Goal: Information Seeking & Learning: Learn about a topic

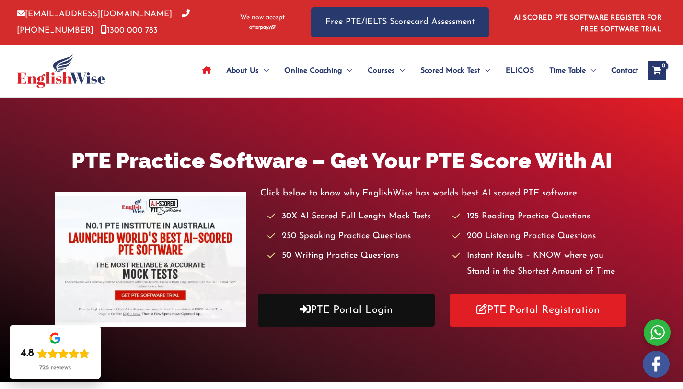
click at [384, 310] on link "PTE Portal Login" at bounding box center [346, 310] width 177 height 33
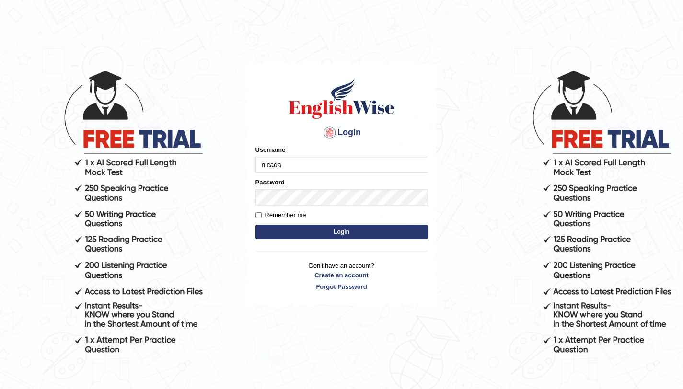
type input "nicadadole"
click at [262, 220] on label "Remember me" at bounding box center [281, 216] width 51 height 10
click at [262, 219] on input "Remember me" at bounding box center [259, 215] width 6 height 6
checkbox input "true"
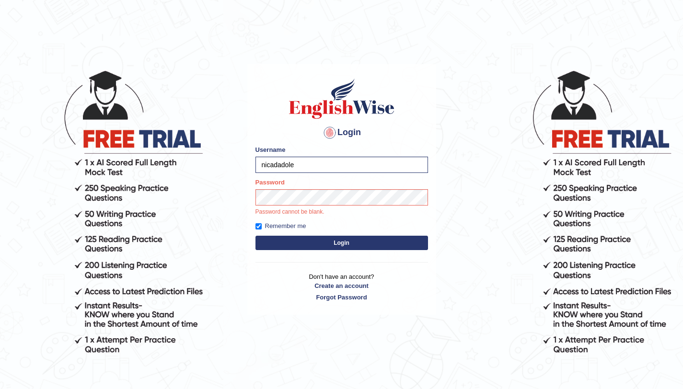
click at [279, 187] on label "Password" at bounding box center [270, 182] width 29 height 9
click at [256, 236] on button "Login" at bounding box center [342, 243] width 173 height 14
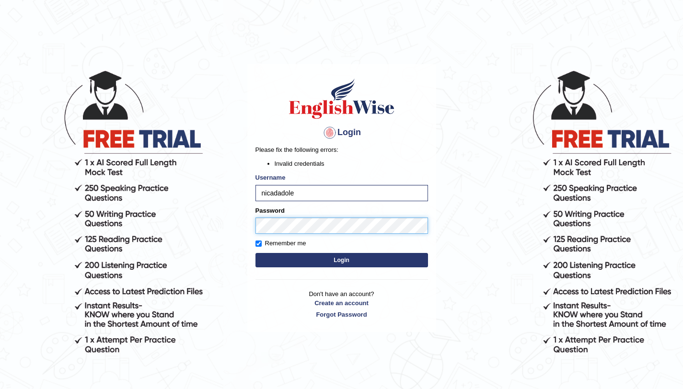
click at [256, 253] on button "Login" at bounding box center [342, 260] width 173 height 14
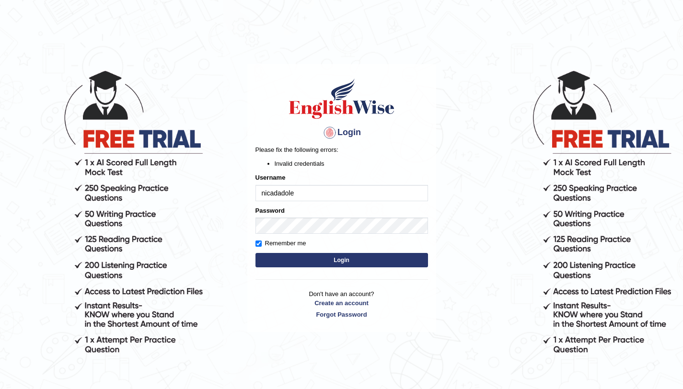
click at [308, 217] on div "Password" at bounding box center [342, 220] width 173 height 28
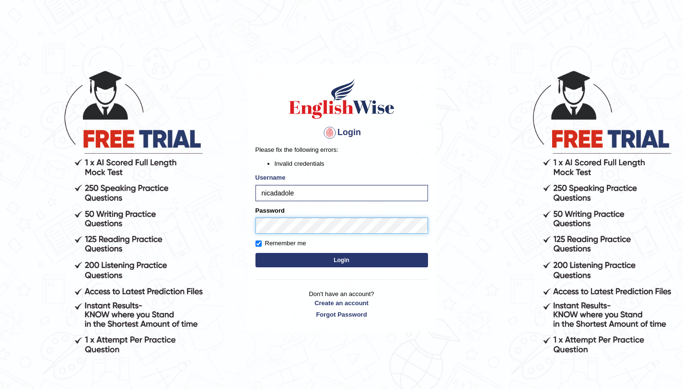
click at [168, 211] on body "Login Please fix the following errors: Invalid credentials Username nicadadole …" at bounding box center [341, 228] width 683 height 389
click at [194, 215] on body "Login Please fix the following errors: Invalid credentials Username [PERSON_NAM…" at bounding box center [341, 228] width 683 height 389
click at [256, 253] on button "Login" at bounding box center [342, 260] width 173 height 14
click at [128, 226] on body "Login Please fix the following errors: Invalid credentials Username [PERSON_NAM…" at bounding box center [341, 228] width 683 height 389
click at [256, 253] on button "Login" at bounding box center [342, 260] width 173 height 14
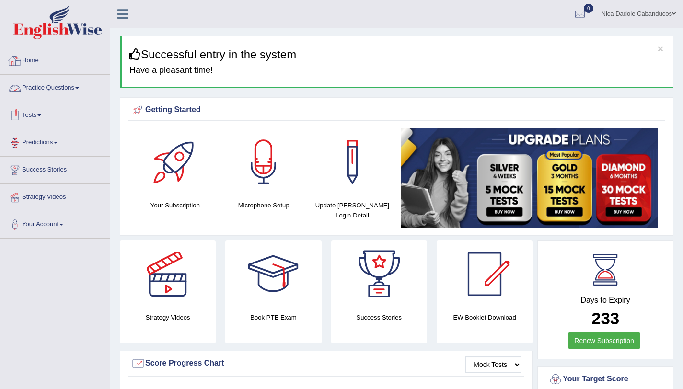
click at [39, 93] on link "Practice Questions" at bounding box center [54, 87] width 109 height 24
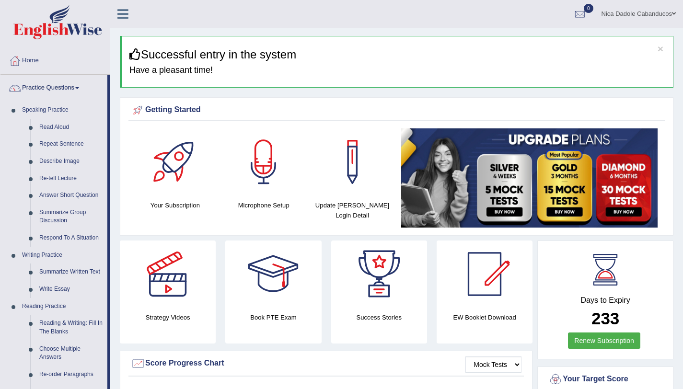
drag, startPoint x: 687, startPoint y: 70, endPoint x: 687, endPoint y: 55, distance: 14.9
click at [683, 55] on html "Toggle navigation Home Practice Questions Speaking Practice Read Aloud Repeat S…" at bounding box center [341, 194] width 683 height 389
click at [63, 124] on link "Read Aloud" at bounding box center [71, 127] width 72 height 17
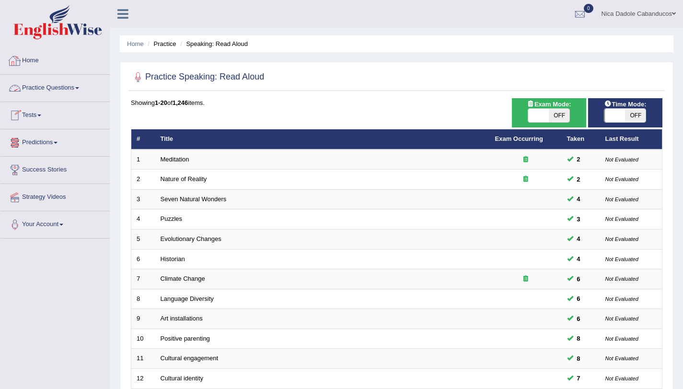
click at [58, 85] on link "Practice Questions" at bounding box center [54, 87] width 109 height 24
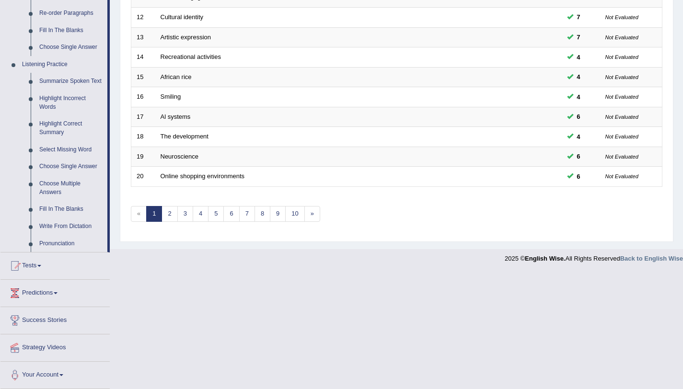
scroll to position [371, 0]
drag, startPoint x: 690, startPoint y: 97, endPoint x: 671, endPoint y: 298, distance: 202.3
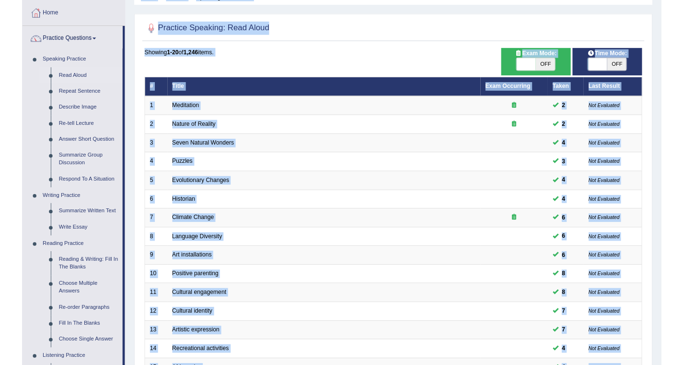
scroll to position [0, 0]
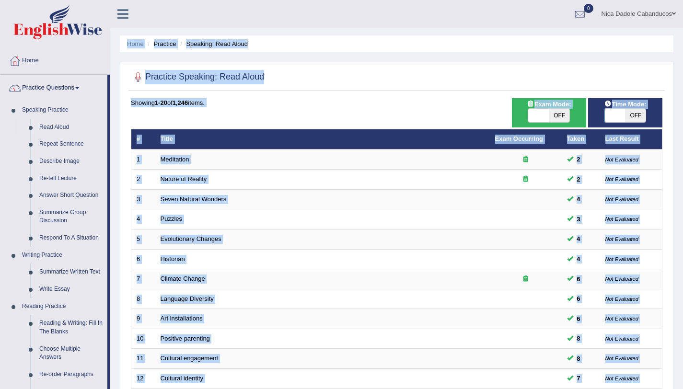
drag, startPoint x: 690, startPoint y: 235, endPoint x: 690, endPoint y: -42, distance: 277.2
click at [683, 0] on html "Toggle navigation Home Practice Questions Speaking Practice Read Aloud Repeat S…" at bounding box center [341, 194] width 683 height 389
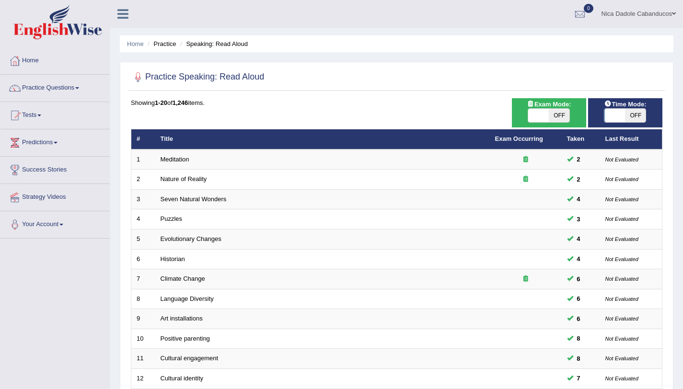
click at [649, 112] on div "ON OFF" at bounding box center [625, 115] width 65 height 14
click at [617, 115] on span at bounding box center [615, 115] width 21 height 13
checkbox input "true"
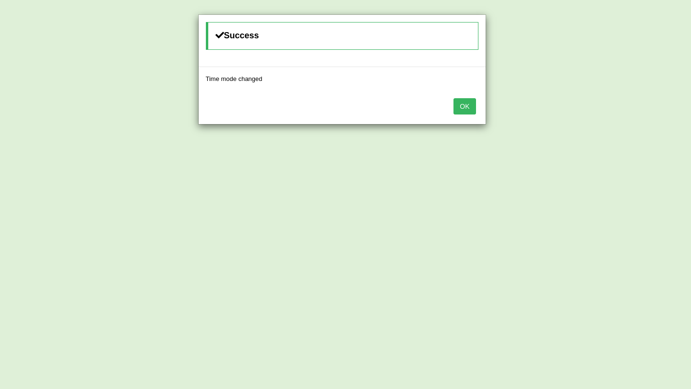
click at [465, 103] on button "OK" at bounding box center [464, 106] width 22 height 16
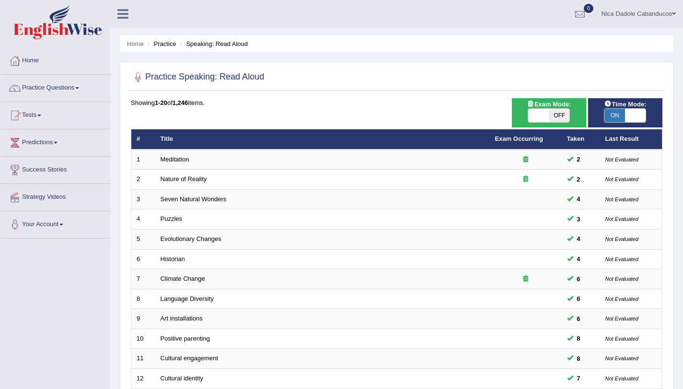
click at [560, 123] on div "Exam Mode: ON OFF" at bounding box center [549, 112] width 74 height 29
click at [545, 115] on span at bounding box center [539, 115] width 21 height 13
checkbox input "true"
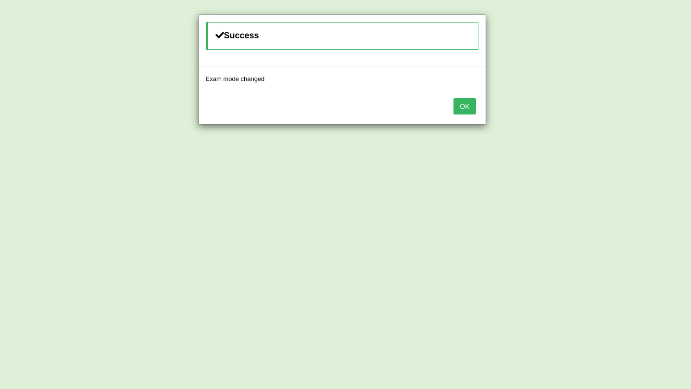
click at [478, 110] on div "OK" at bounding box center [342, 108] width 287 height 34
click at [468, 105] on button "OK" at bounding box center [464, 106] width 22 height 16
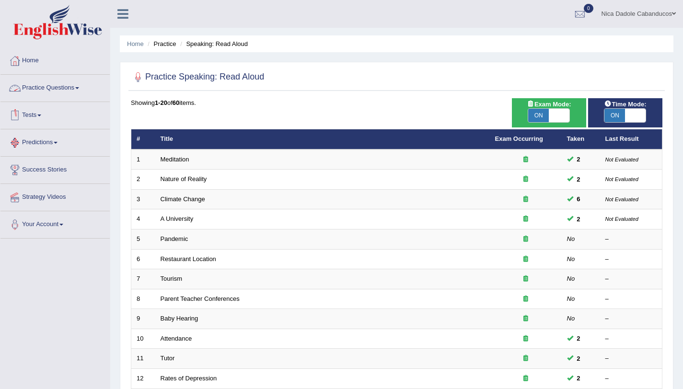
click at [19, 90] on div at bounding box center [15, 88] width 14 height 14
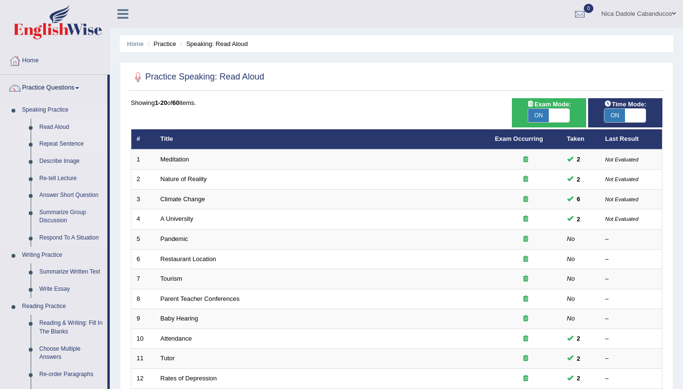
click at [68, 142] on link "Repeat Sentence" at bounding box center [71, 144] width 72 height 17
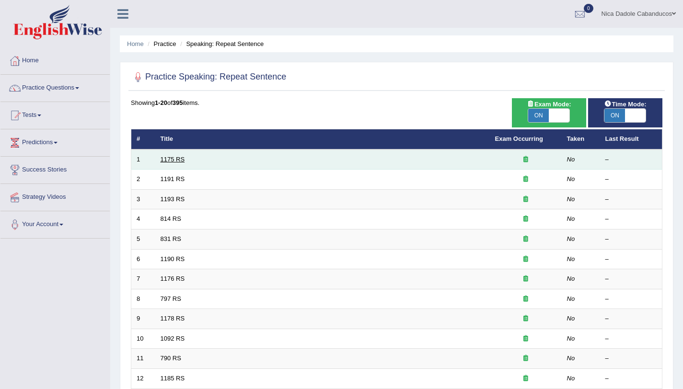
click at [177, 159] on link "1175 RS" at bounding box center [173, 159] width 24 height 7
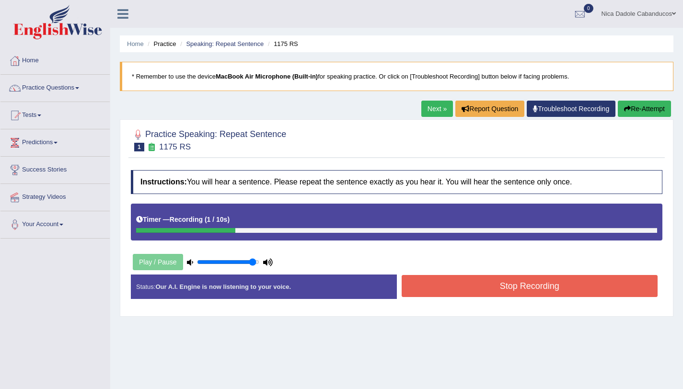
click at [506, 289] on button "Stop Recording" at bounding box center [530, 286] width 257 height 22
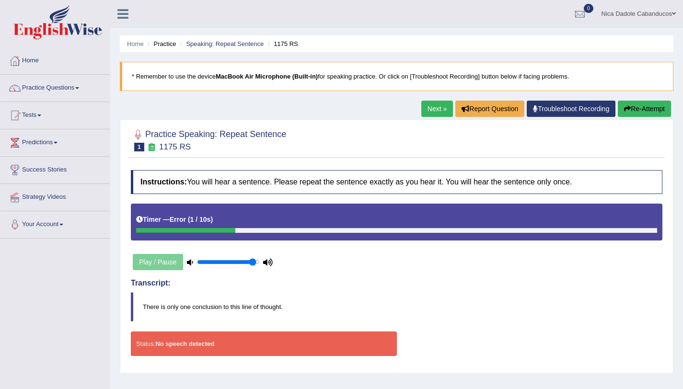
click at [623, 123] on div "Practice Speaking: Repeat Sentence 1 1175 RS Instructions: You will hear a sent…" at bounding box center [397, 246] width 554 height 255
click at [636, 106] on button "Re-Attempt" at bounding box center [644, 109] width 53 height 16
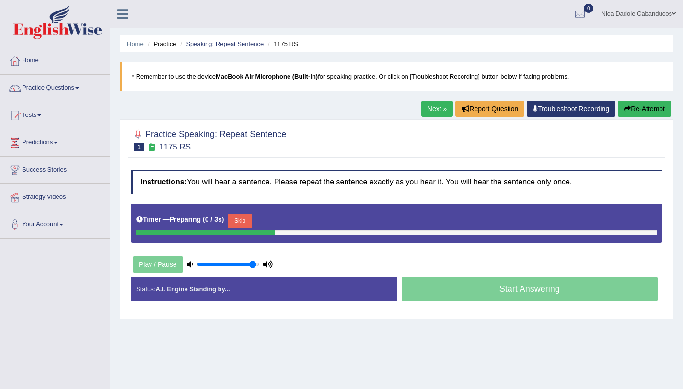
click at [240, 218] on button "Skip" at bounding box center [240, 221] width 24 height 14
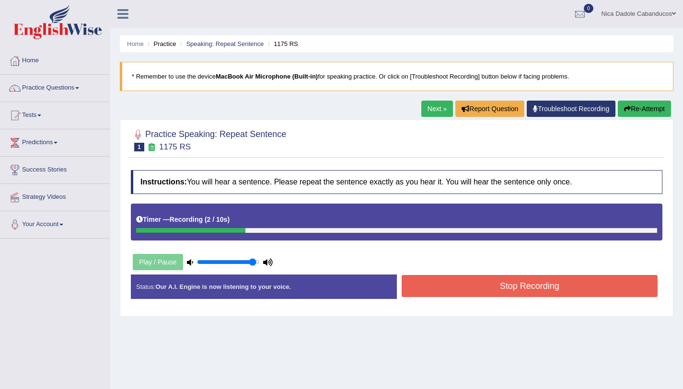
click at [587, 293] on button "Stop Recording" at bounding box center [530, 286] width 257 height 22
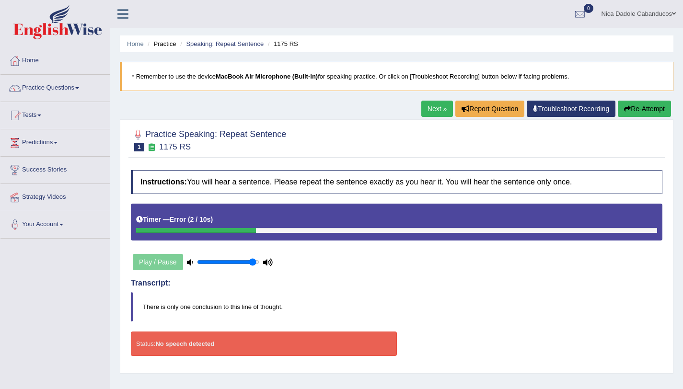
click at [627, 112] on icon "button" at bounding box center [627, 109] width 7 height 7
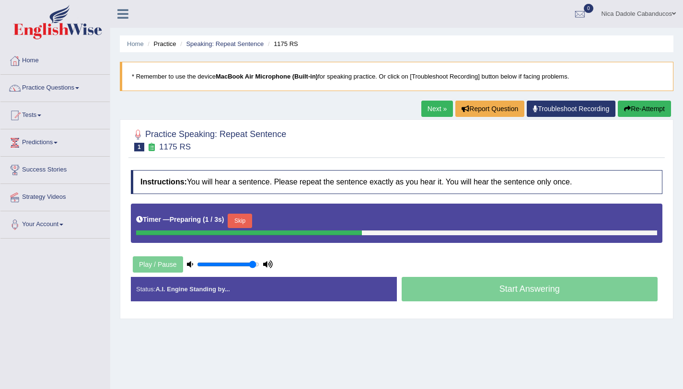
click at [243, 215] on button "Skip" at bounding box center [240, 221] width 24 height 14
click at [264, 218] on b "1 / 3s" at bounding box center [255, 220] width 17 height 8
click at [279, 223] on button "Skip" at bounding box center [282, 221] width 24 height 14
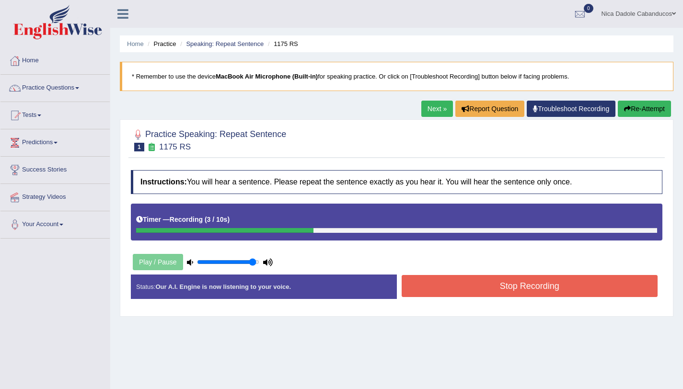
click at [547, 300] on div "Status: Our A.I. Engine is now listening to your voice. Start Answering Stop Re…" at bounding box center [397, 292] width 532 height 34
click at [581, 277] on button "Stop Recording" at bounding box center [530, 286] width 257 height 22
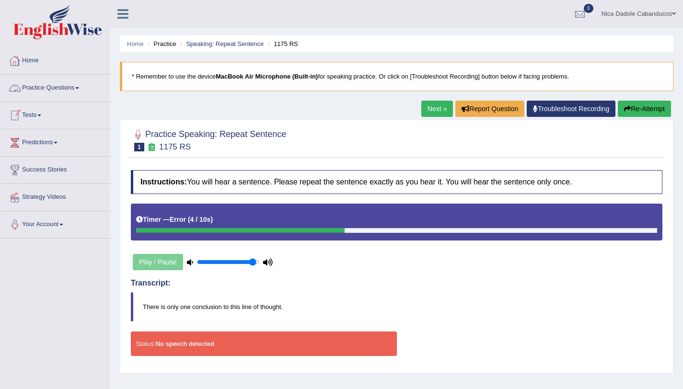
click at [60, 82] on link "Practice Questions" at bounding box center [54, 87] width 109 height 24
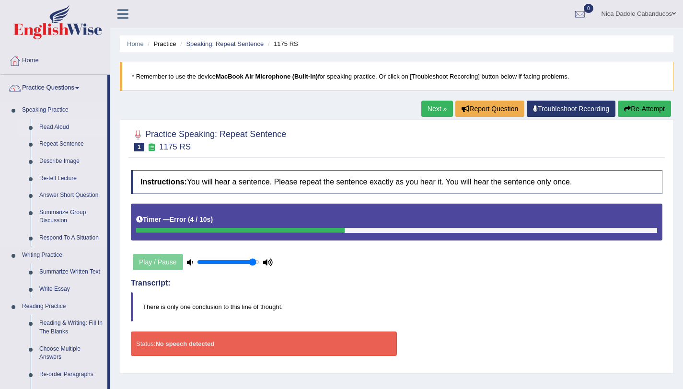
click at [47, 132] on link "Read Aloud" at bounding box center [71, 127] width 72 height 17
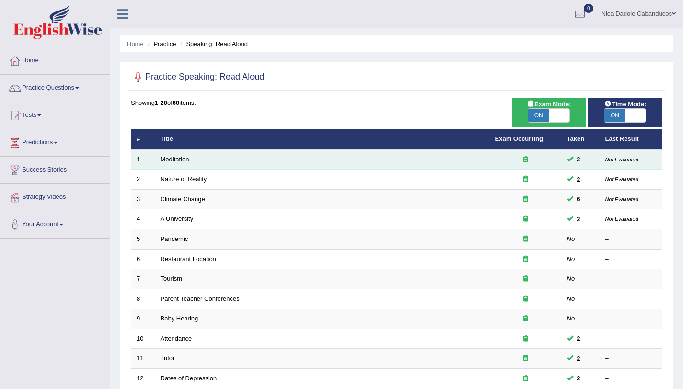
click at [171, 161] on link "Meditation" at bounding box center [175, 159] width 29 height 7
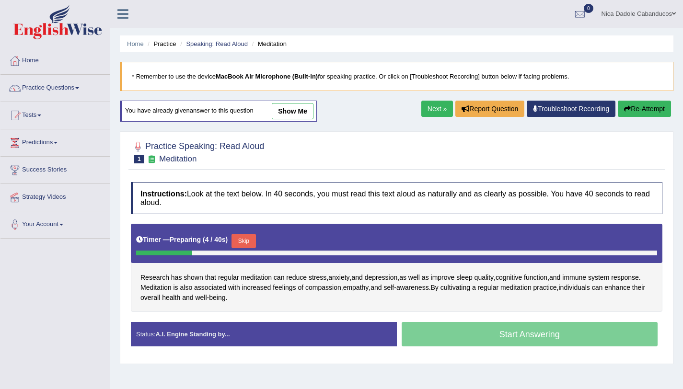
click at [250, 241] on button "Skip" at bounding box center [244, 241] width 24 height 14
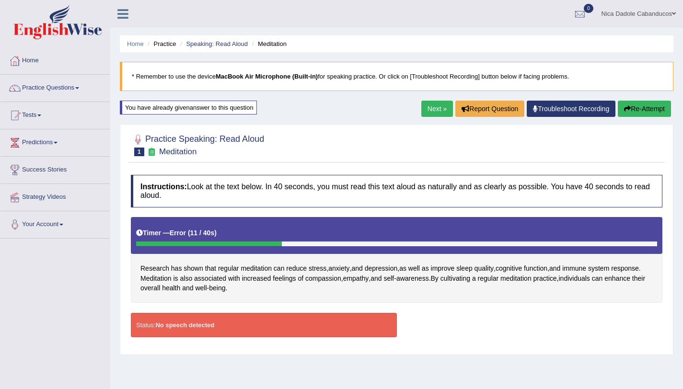
click at [649, 112] on button "Re-Attempt" at bounding box center [644, 109] width 53 height 16
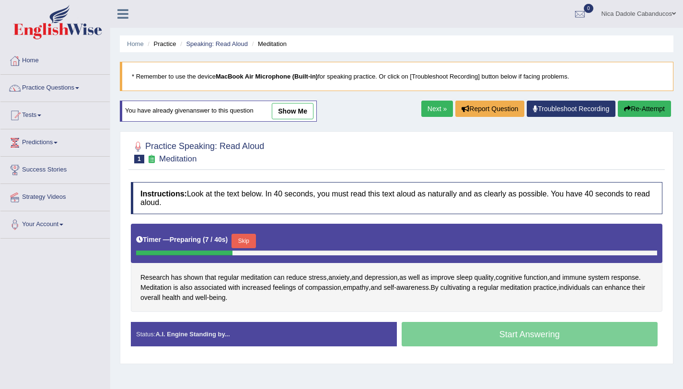
click at [430, 107] on link "Next »" at bounding box center [438, 109] width 32 height 16
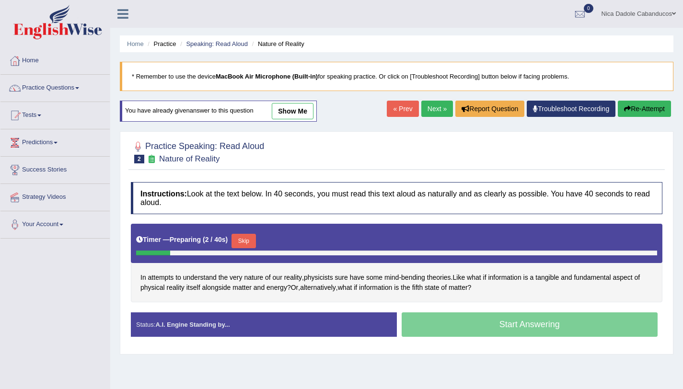
click at [245, 247] on button "Skip" at bounding box center [244, 241] width 24 height 14
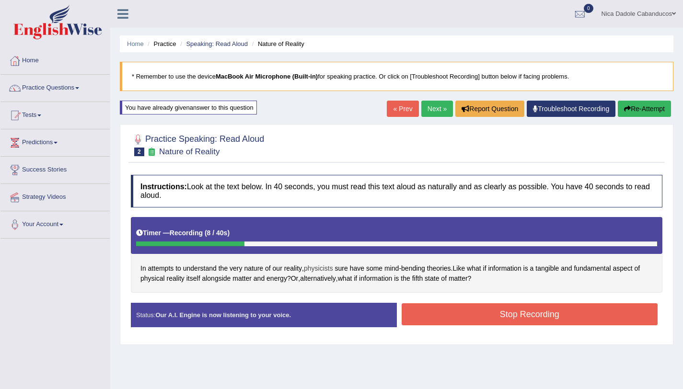
click at [331, 267] on span "physicists" at bounding box center [318, 269] width 29 height 10
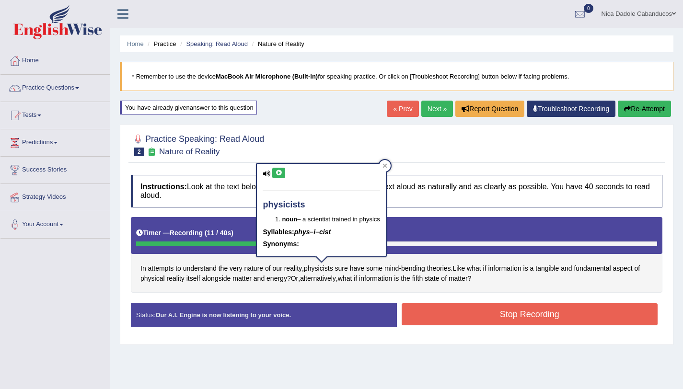
click at [276, 171] on icon at bounding box center [278, 173] width 7 height 6
click at [388, 164] on icon at bounding box center [385, 166] width 5 height 5
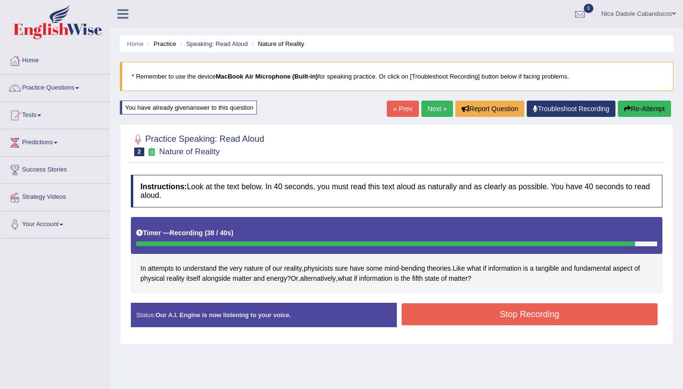
click at [570, 320] on button "Stop Recording" at bounding box center [530, 315] width 257 height 22
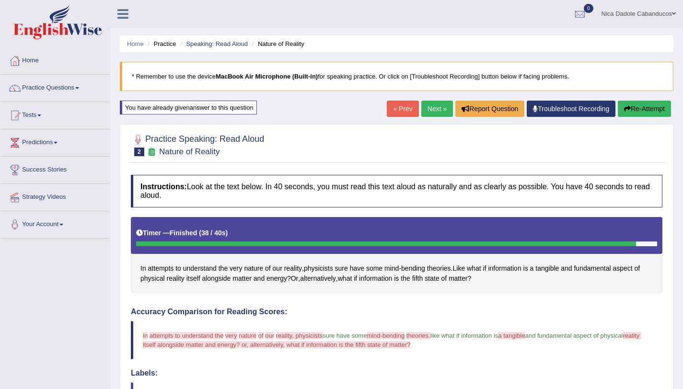
click at [435, 113] on link "Next »" at bounding box center [438, 109] width 32 height 16
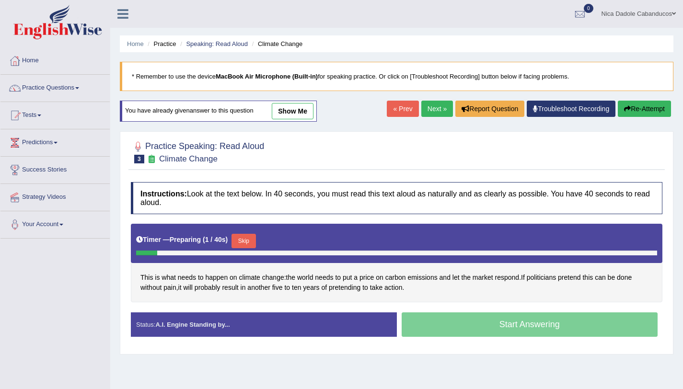
click at [253, 248] on button "Skip" at bounding box center [244, 241] width 24 height 14
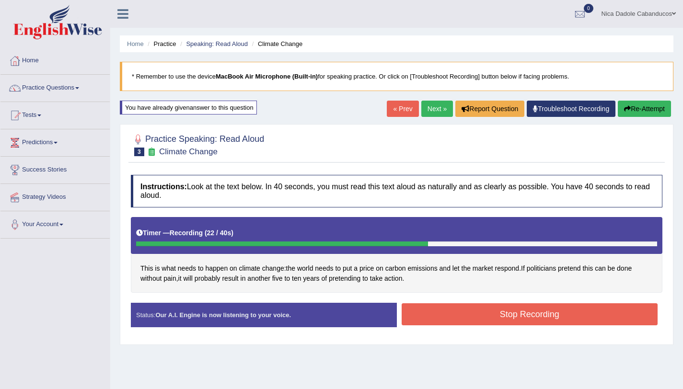
click at [529, 313] on button "Stop Recording" at bounding box center [530, 315] width 257 height 22
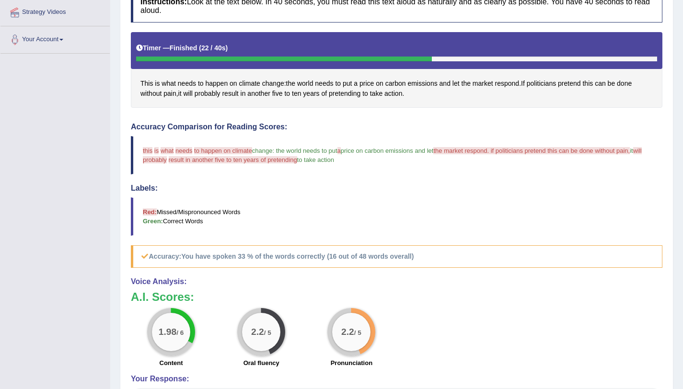
scroll to position [280, 0]
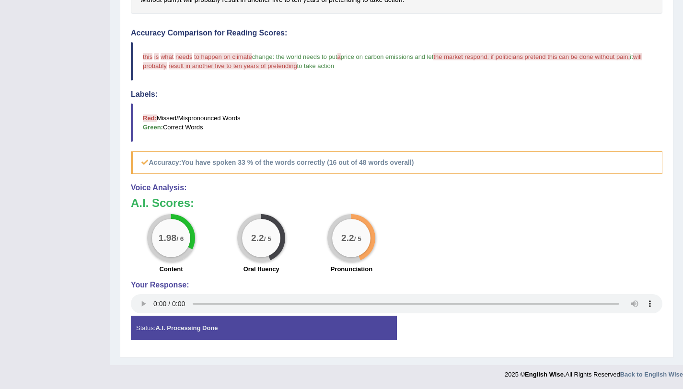
drag, startPoint x: 690, startPoint y: 93, endPoint x: 646, endPoint y: 276, distance: 188.1
drag, startPoint x: 682, startPoint y: 224, endPoint x: 687, endPoint y: 155, distance: 69.3
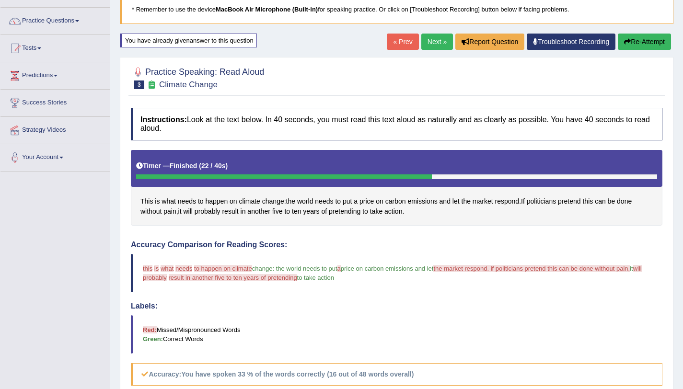
scroll to position [35, 0]
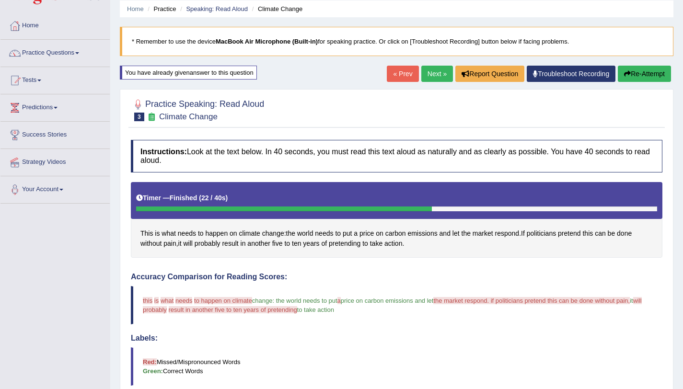
click at [427, 77] on link "Next »" at bounding box center [438, 74] width 32 height 16
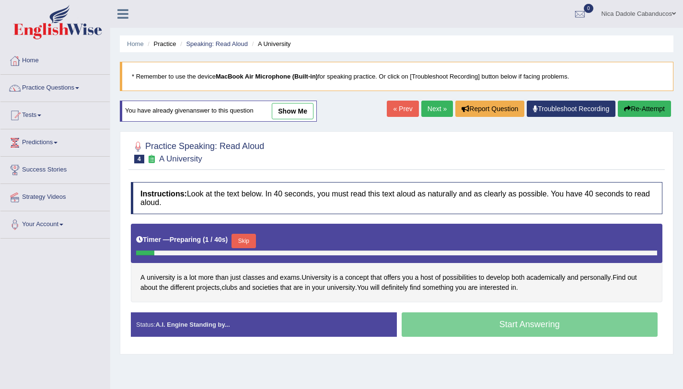
click at [253, 248] on button "Skip" at bounding box center [244, 241] width 24 height 14
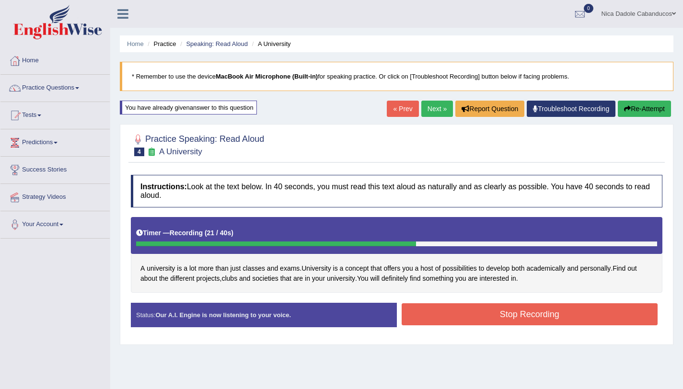
click at [448, 318] on button "Stop Recording" at bounding box center [530, 315] width 257 height 22
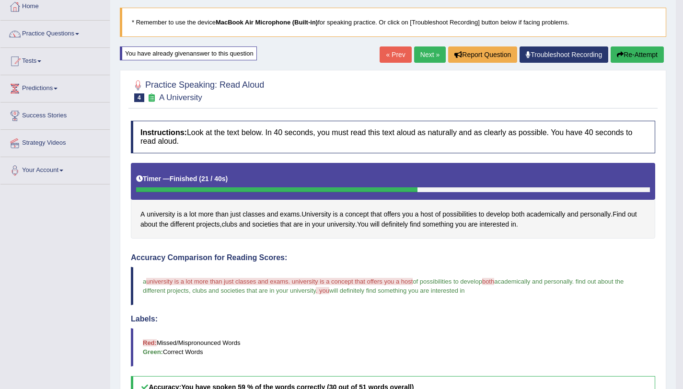
scroll to position [20, 0]
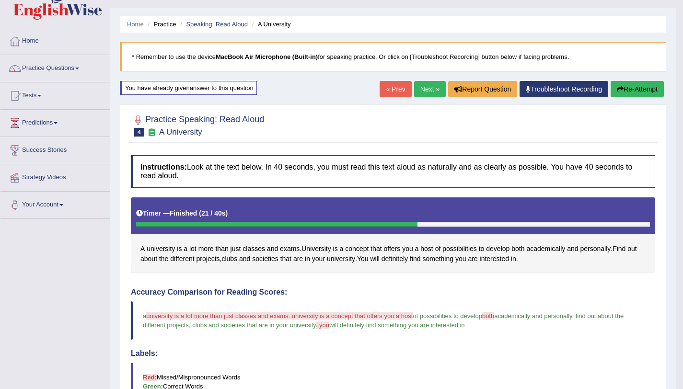
click at [428, 87] on link "Next »" at bounding box center [430, 89] width 32 height 16
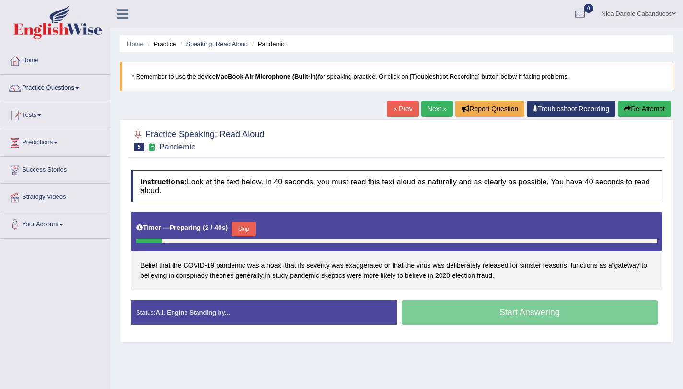
click at [250, 231] on button "Skip" at bounding box center [244, 229] width 24 height 14
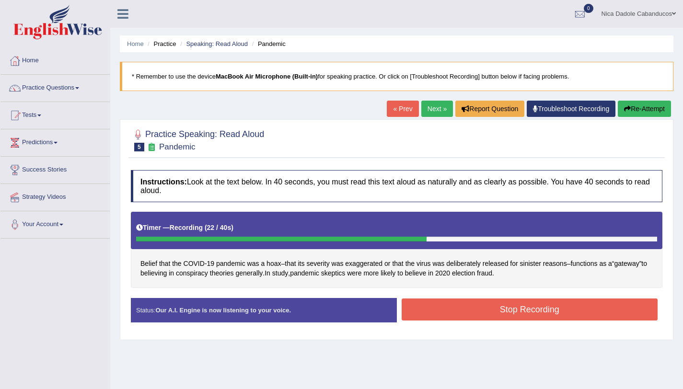
click at [519, 312] on button "Stop Recording" at bounding box center [530, 310] width 257 height 22
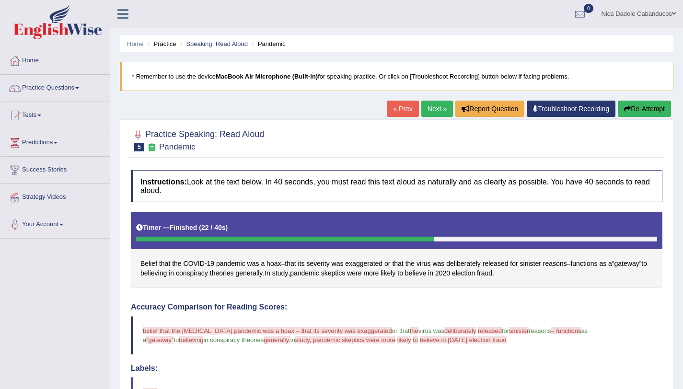
click at [438, 119] on div "« Prev Next » Report Question Troubleshoot Recording Re-Attempt" at bounding box center [530, 110] width 287 height 19
click at [427, 107] on link "Next »" at bounding box center [438, 109] width 32 height 16
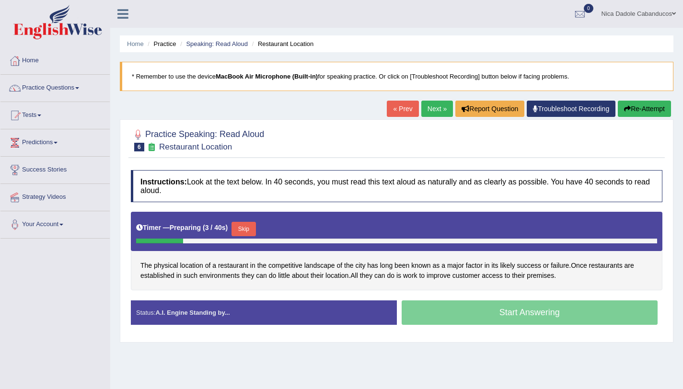
click at [256, 234] on button "Skip" at bounding box center [244, 229] width 24 height 14
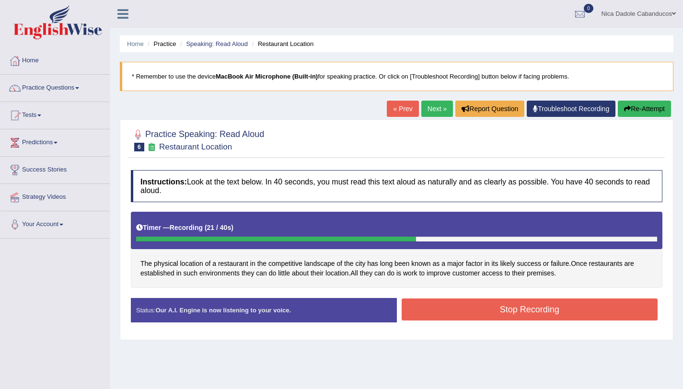
click at [512, 309] on button "Stop Recording" at bounding box center [530, 310] width 257 height 22
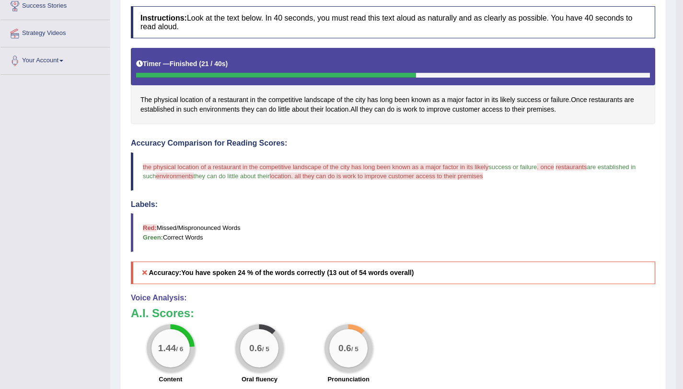
scroll to position [274, 0]
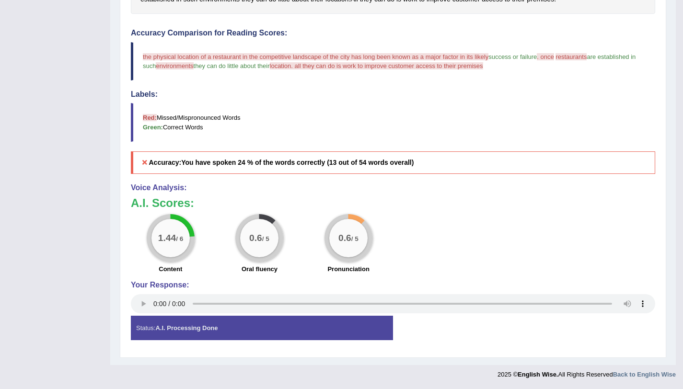
drag, startPoint x: 690, startPoint y: 159, endPoint x: 482, endPoint y: 389, distance: 310.3
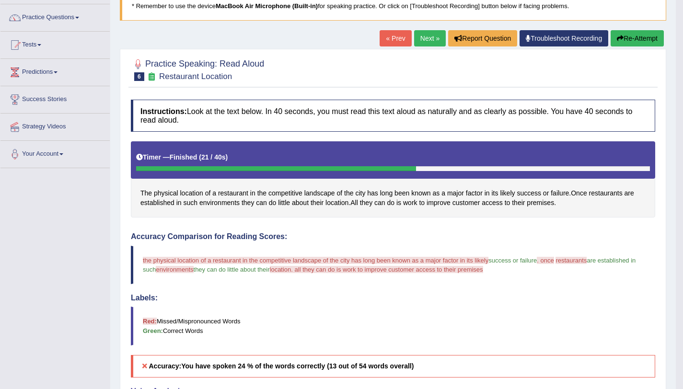
scroll to position [0, 0]
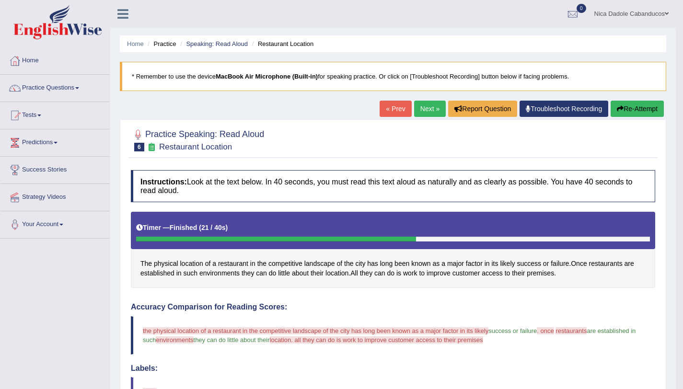
drag, startPoint x: 690, startPoint y: 212, endPoint x: 690, endPoint y: -42, distance: 254.2
click at [683, 0] on html "Toggle navigation Home Practice Questions Speaking Practice Read Aloud Repeat S…" at bounding box center [341, 194] width 683 height 389
click at [59, 97] on link "Practice Questions" at bounding box center [54, 87] width 109 height 24
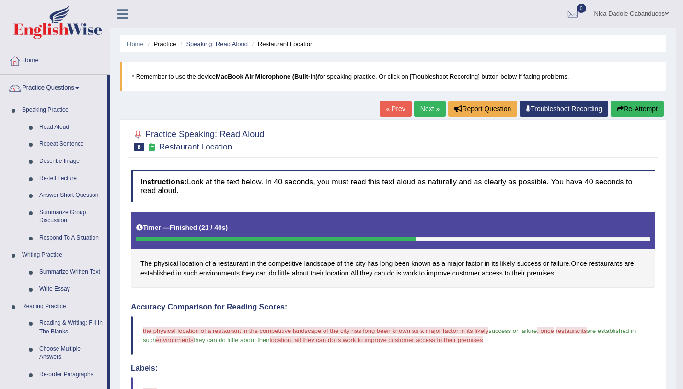
drag, startPoint x: 677, startPoint y: 175, endPoint x: 690, endPoint y: 212, distance: 39.6
click at [683, 212] on html "Toggle navigation Home Practice Questions Speaking Practice Read Aloud Repeat S…" at bounding box center [341, 194] width 683 height 389
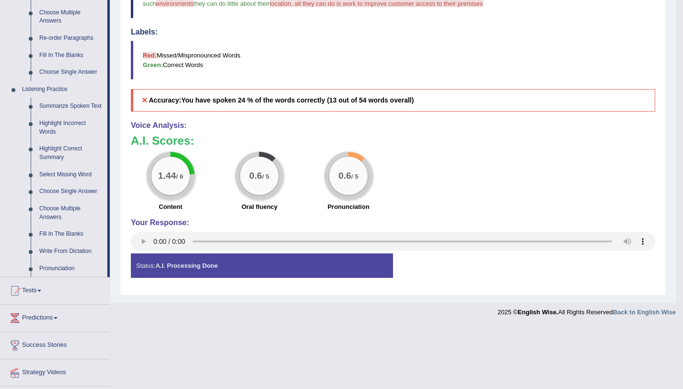
scroll to position [371, 0]
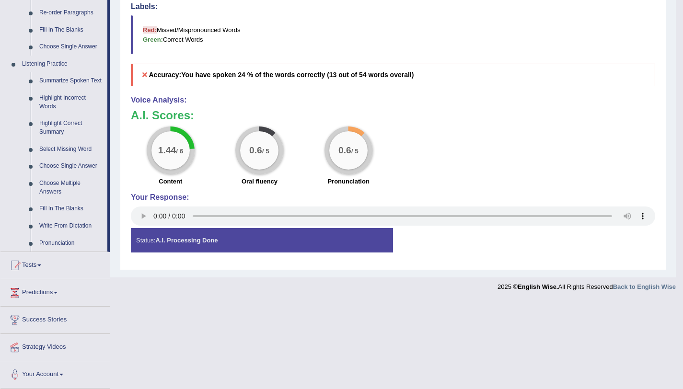
drag, startPoint x: 690, startPoint y: 160, endPoint x: 660, endPoint y: 376, distance: 217.9
click at [69, 244] on link "Pronunciation" at bounding box center [71, 243] width 72 height 17
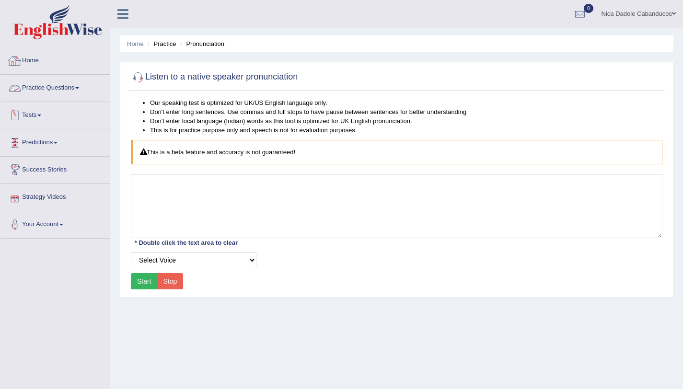
click at [47, 94] on link "Practice Questions" at bounding box center [54, 87] width 109 height 24
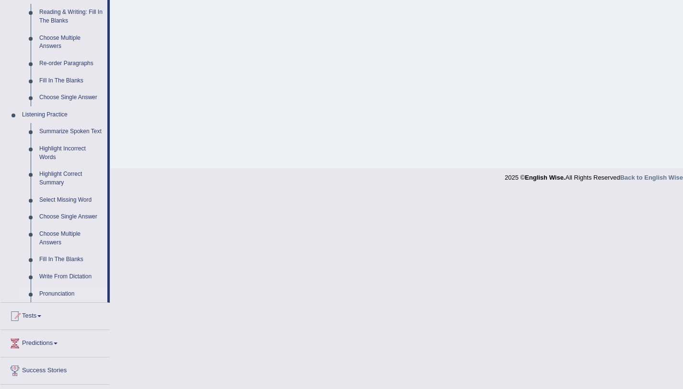
scroll to position [371, 0]
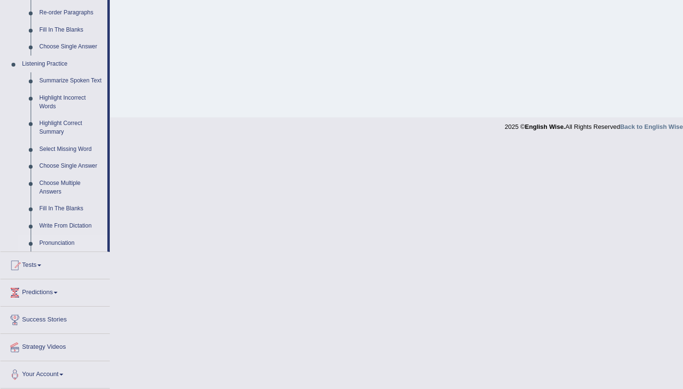
drag, startPoint x: 690, startPoint y: 117, endPoint x: 680, endPoint y: 336, distance: 218.9
click at [46, 228] on link "Write From Dictation" at bounding box center [71, 226] width 72 height 17
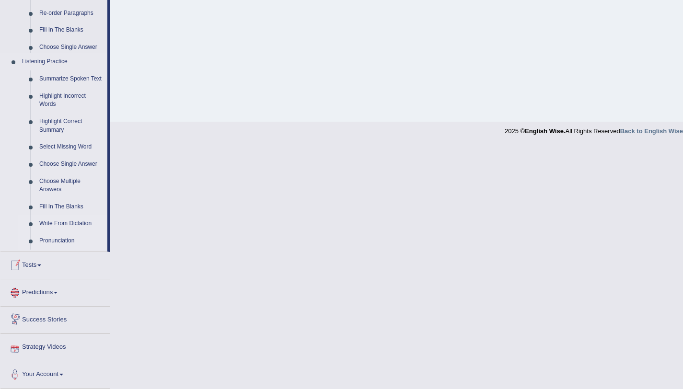
scroll to position [308, 0]
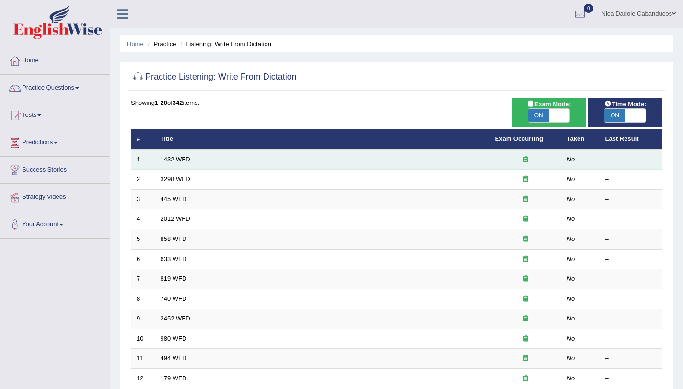
click at [164, 157] on link "1432 WFD" at bounding box center [176, 159] width 30 height 7
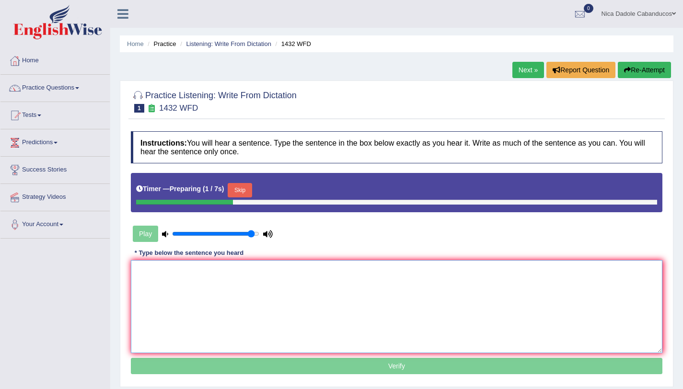
click at [273, 321] on textarea at bounding box center [397, 306] width 532 height 93
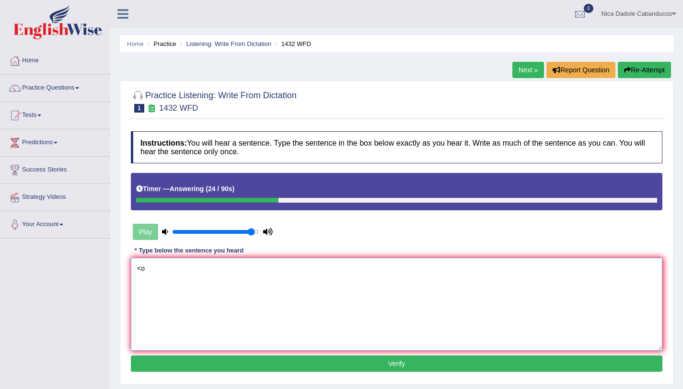
type textarea "<"
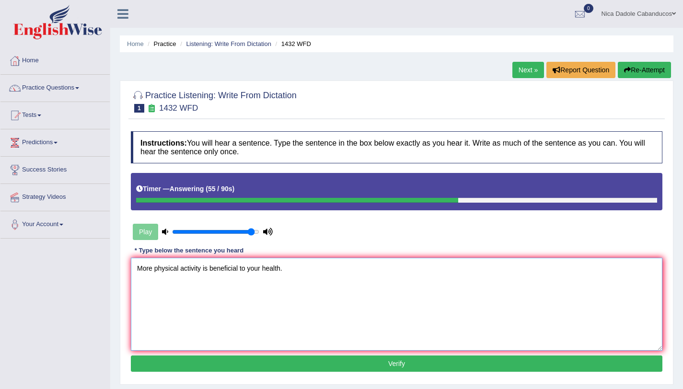
type textarea "More physical activity is beneficial to your health."
click at [324, 365] on button "Verify" at bounding box center [397, 364] width 532 height 16
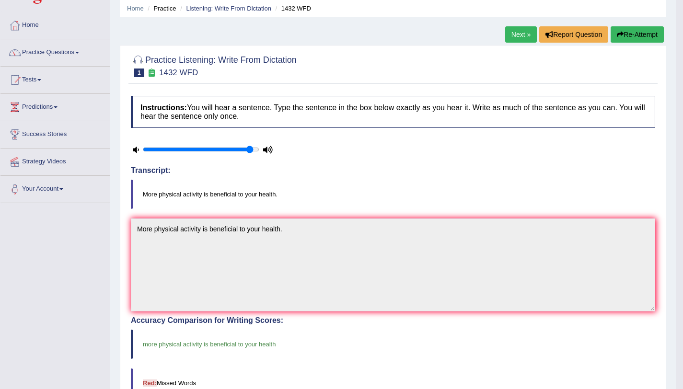
scroll to position [26, 0]
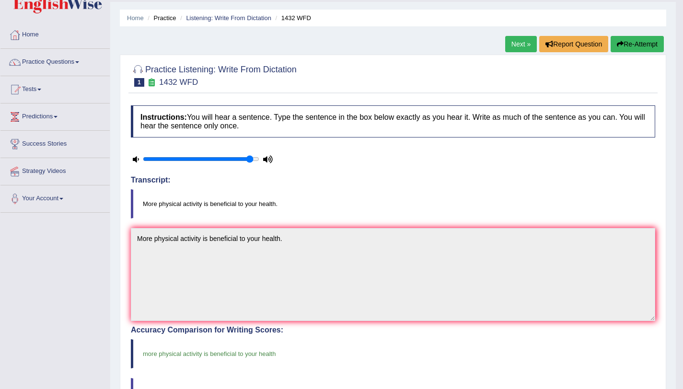
drag, startPoint x: 690, startPoint y: 182, endPoint x: 690, endPoint y: 198, distance: 15.8
click at [683, 198] on html "Toggle navigation Home Practice Questions Speaking Practice Read Aloud Repeat S…" at bounding box center [341, 168] width 683 height 389
click at [506, 34] on div "Home Practice Listening: Write From Dictation 1432 WFD Next » Report Question R…" at bounding box center [393, 287] width 566 height 626
click at [510, 41] on link "Next »" at bounding box center [522, 44] width 32 height 16
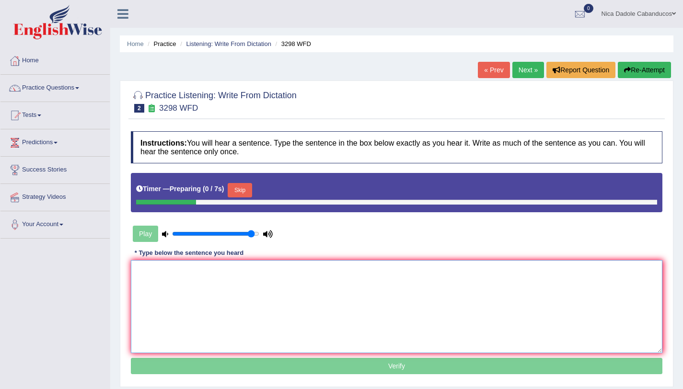
click at [215, 290] on textarea at bounding box center [397, 306] width 532 height 93
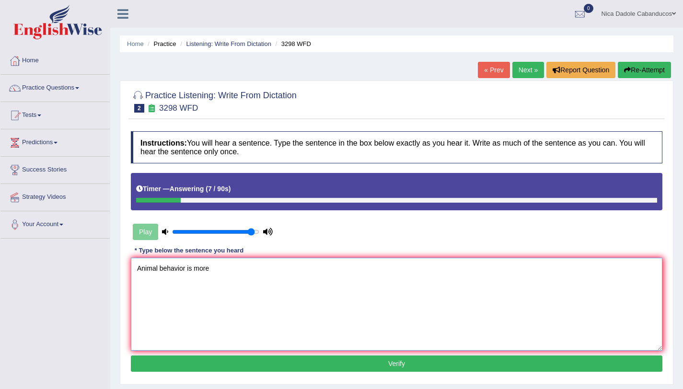
type textarea "Animal behavior is more"
click at [319, 366] on button "Verify" at bounding box center [397, 364] width 532 height 16
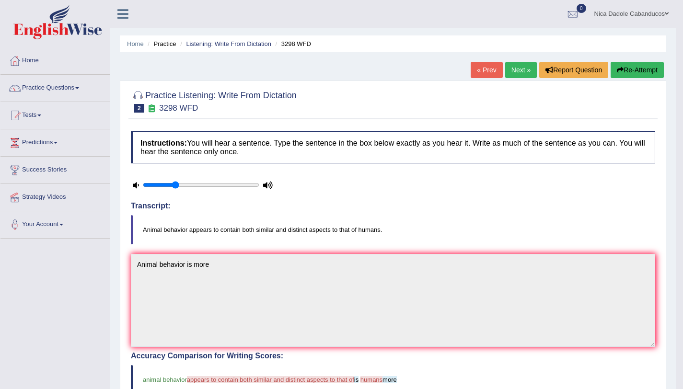
click at [175, 188] on input "range" at bounding box center [201, 185] width 117 height 8
click at [148, 175] on div at bounding box center [203, 185] width 144 height 24
click at [152, 185] on input "range" at bounding box center [201, 185] width 117 height 8
click at [138, 188] on icon at bounding box center [136, 185] width 6 height 6
drag, startPoint x: 156, startPoint y: 185, endPoint x: 215, endPoint y: 185, distance: 59.0
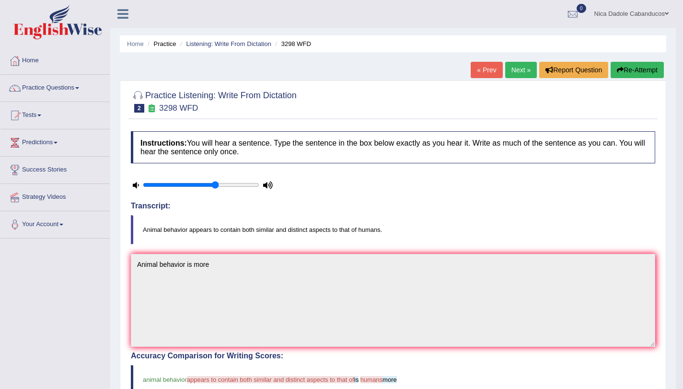
click at [215, 185] on input "range" at bounding box center [201, 185] width 117 height 8
type input "1"
click at [253, 183] on input "range" at bounding box center [201, 185] width 117 height 8
click at [510, 71] on link "Next »" at bounding box center [522, 70] width 32 height 16
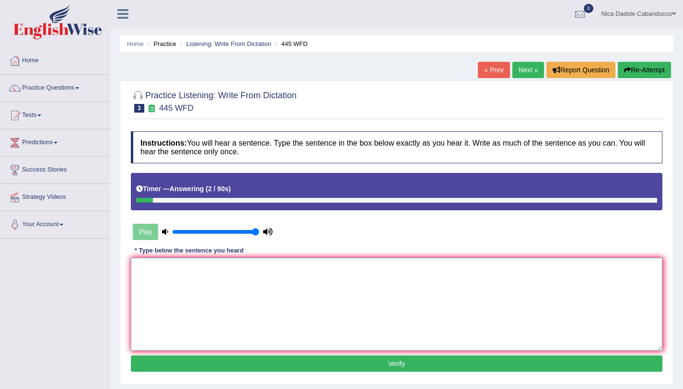
click at [280, 294] on textarea at bounding box center [397, 304] width 532 height 93
type textarea "saf"
click at [345, 357] on button "Verify" at bounding box center [397, 364] width 532 height 16
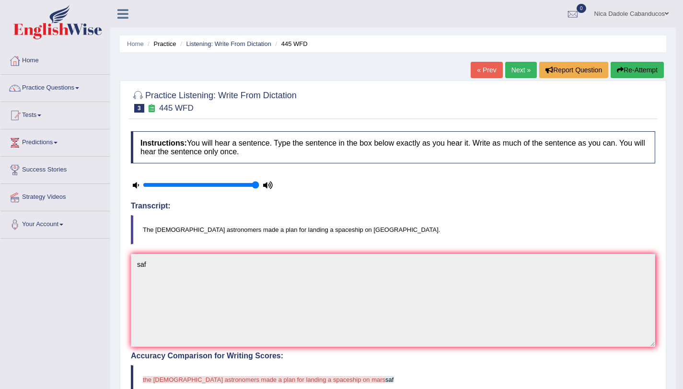
click at [513, 71] on link "Next »" at bounding box center [522, 70] width 32 height 16
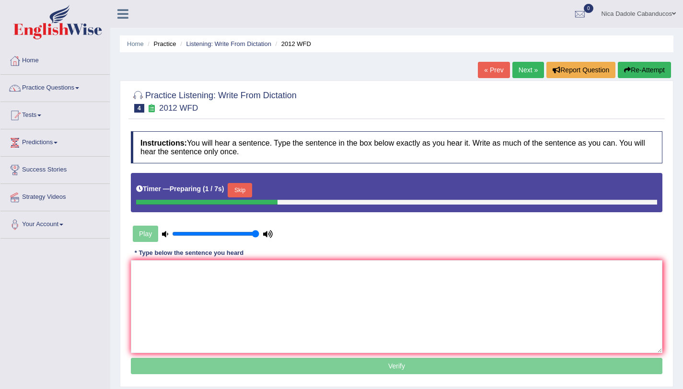
click at [246, 192] on button "Skip" at bounding box center [240, 190] width 24 height 14
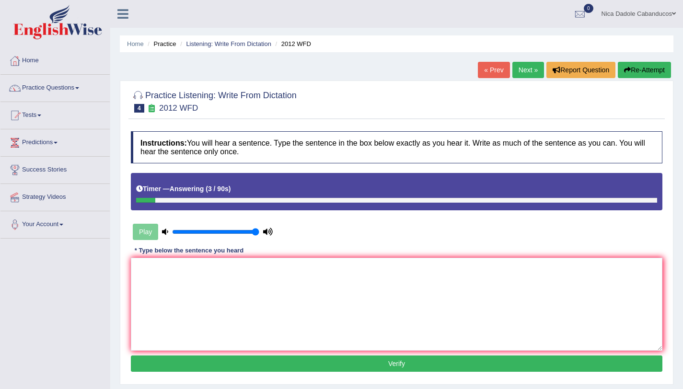
click at [526, 72] on link "Next »" at bounding box center [529, 70] width 32 height 16
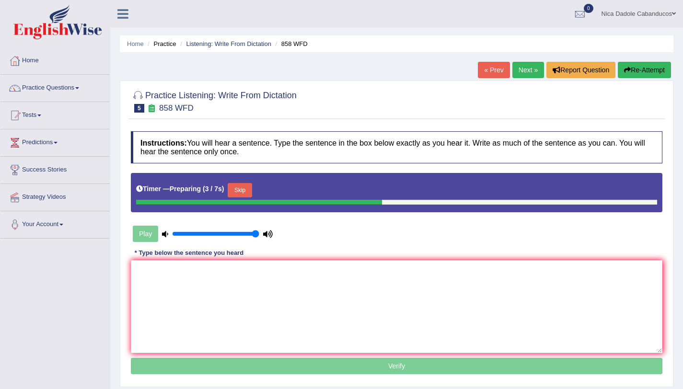
click at [225, 189] on div "Timer — Preparing ( 3 / 7s ) Skip" at bounding box center [396, 190] width 521 height 19
click at [240, 185] on button "Skip" at bounding box center [240, 190] width 24 height 14
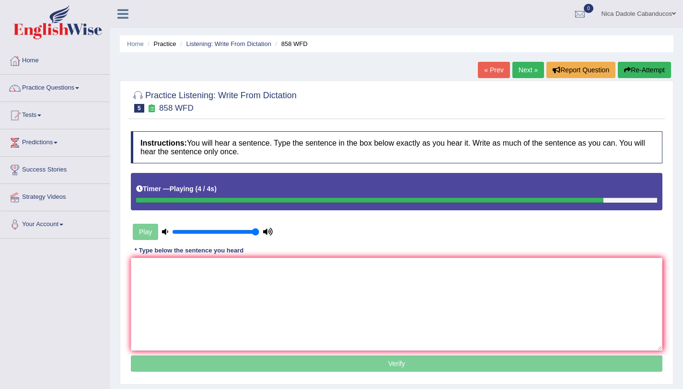
click at [522, 72] on link "Next »" at bounding box center [529, 70] width 32 height 16
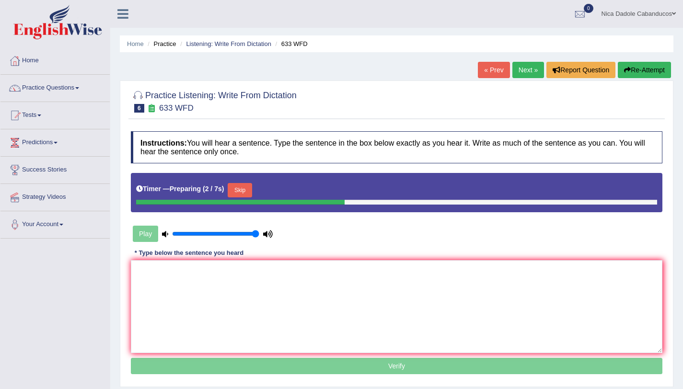
click at [251, 195] on button "Skip" at bounding box center [240, 190] width 24 height 14
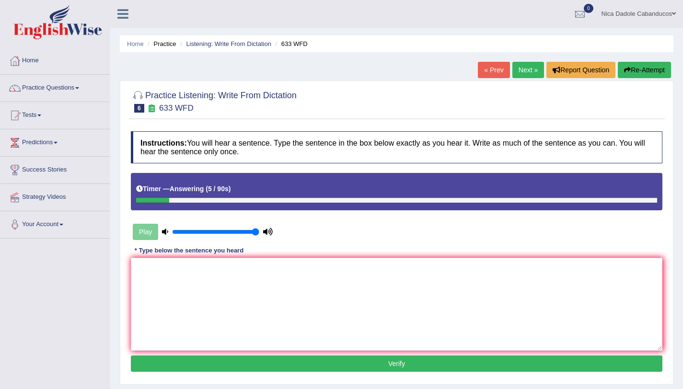
click at [519, 72] on link "Next »" at bounding box center [529, 70] width 32 height 16
click at [532, 74] on link "Next »" at bounding box center [529, 70] width 32 height 16
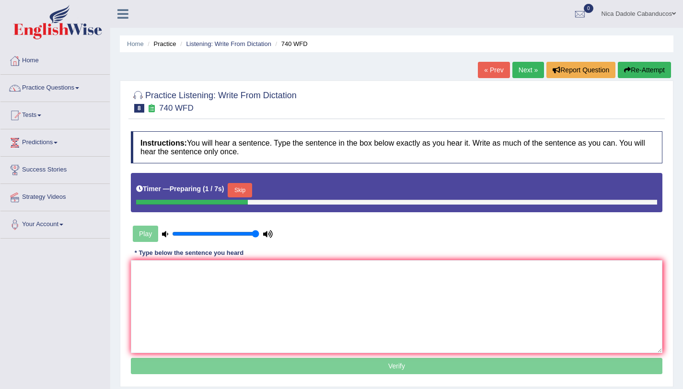
click at [252, 195] on button "Skip" at bounding box center [240, 190] width 24 height 14
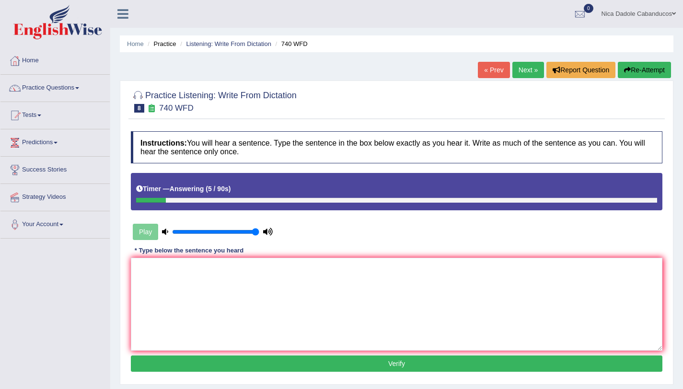
click at [526, 75] on link "Next »" at bounding box center [529, 70] width 32 height 16
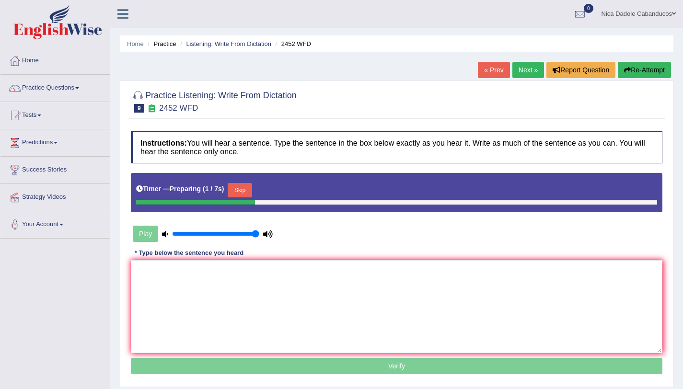
click at [240, 199] on div "Skip" at bounding box center [240, 191] width 24 height 17
click at [241, 195] on button "Skip" at bounding box center [240, 190] width 24 height 14
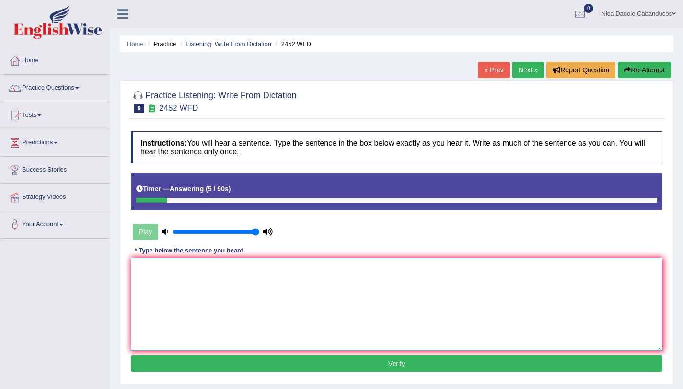
click at [300, 301] on textarea at bounding box center [397, 304] width 532 height 93
type textarea "It is the debate of the value of knowledge."
click at [302, 363] on button "Verify" at bounding box center [397, 364] width 532 height 16
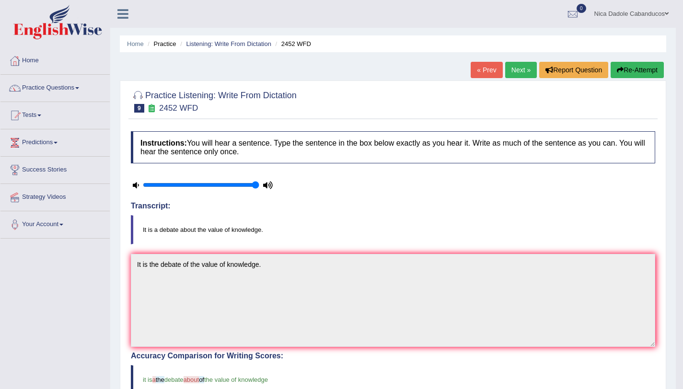
click at [513, 70] on link "Next »" at bounding box center [522, 70] width 32 height 16
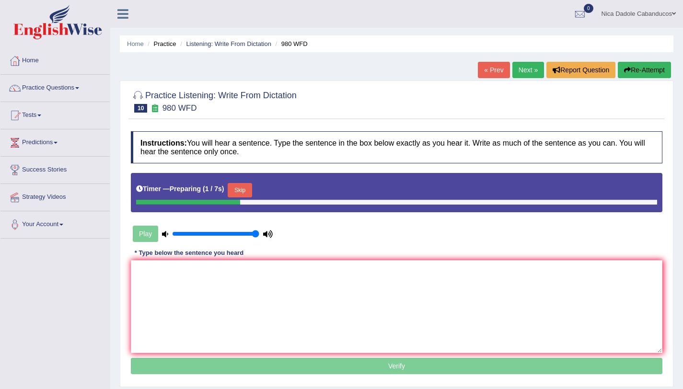
click at [244, 186] on button "Skip" at bounding box center [240, 190] width 24 height 14
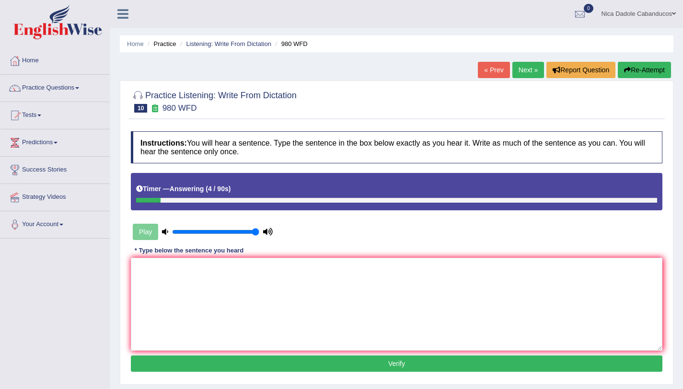
click at [525, 70] on link "Next »" at bounding box center [529, 70] width 32 height 16
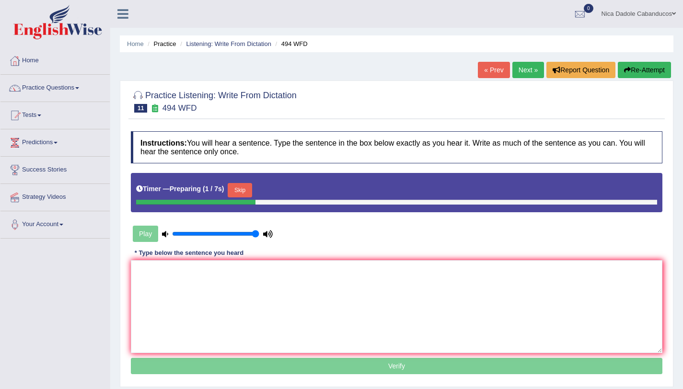
click at [246, 190] on button "Skip" at bounding box center [240, 190] width 24 height 14
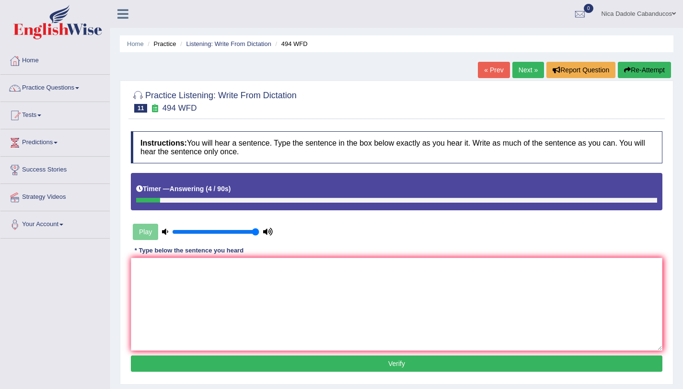
click at [525, 72] on link "Next »" at bounding box center [529, 70] width 32 height 16
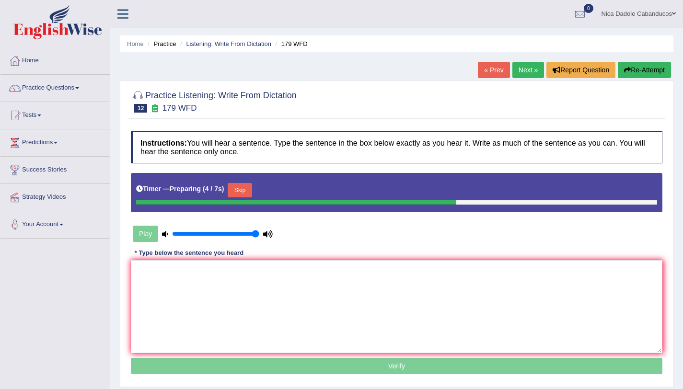
click at [246, 189] on button "Skip" at bounding box center [240, 190] width 24 height 14
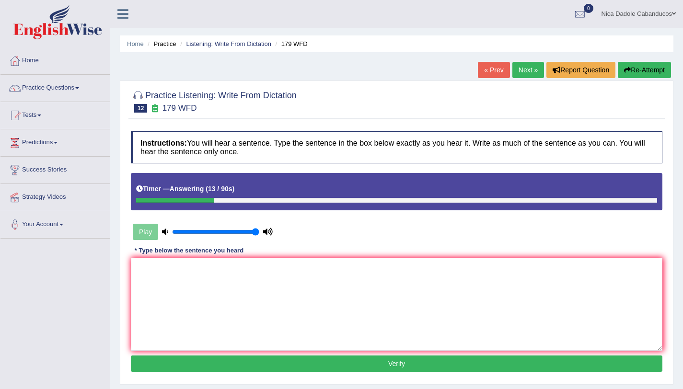
click at [525, 67] on link "Next »" at bounding box center [529, 70] width 32 height 16
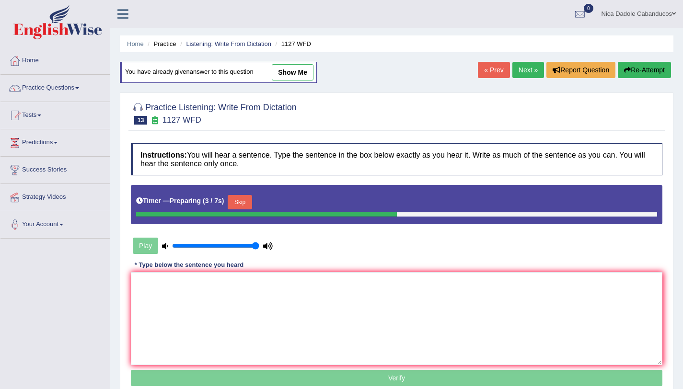
click at [246, 199] on button "Skip" at bounding box center [240, 202] width 24 height 14
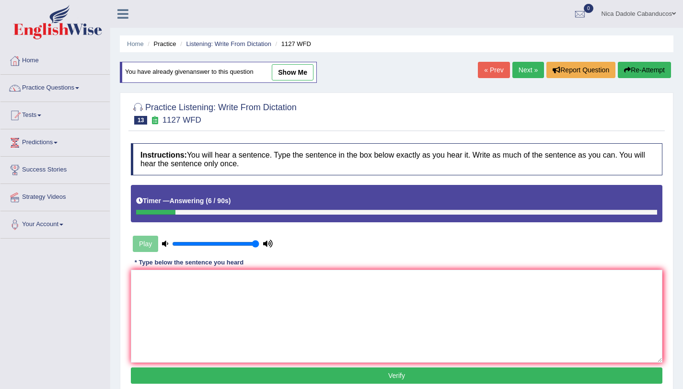
click at [515, 71] on link "Next »" at bounding box center [529, 70] width 32 height 16
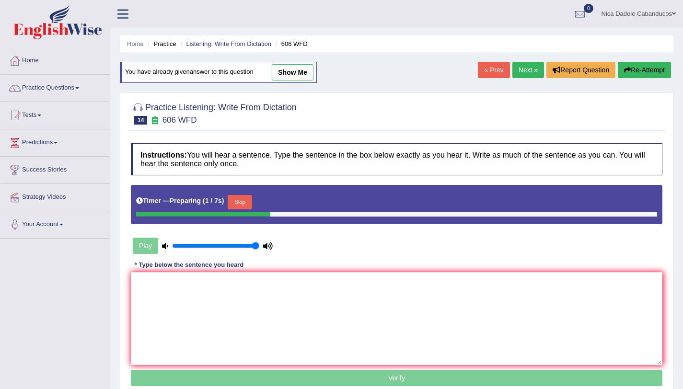
click at [252, 203] on button "Skip" at bounding box center [240, 202] width 24 height 14
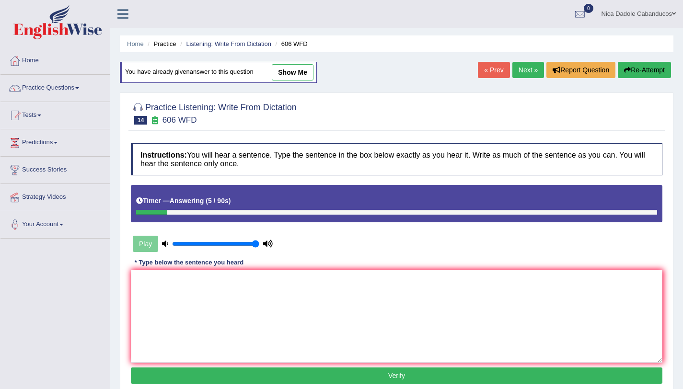
click at [647, 69] on button "Re-Attempt" at bounding box center [644, 70] width 53 height 16
click at [533, 71] on link "Next »" at bounding box center [529, 70] width 32 height 16
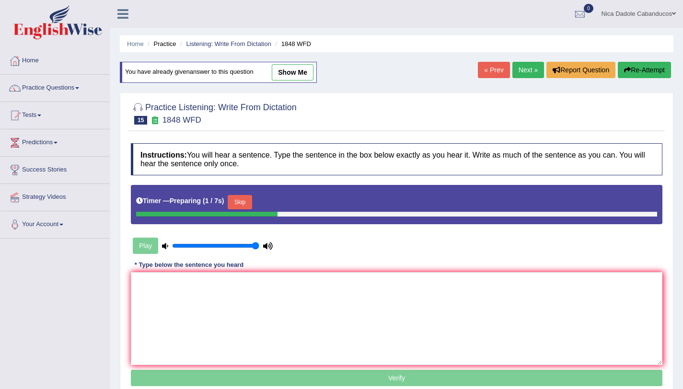
click at [243, 204] on button "Skip" at bounding box center [240, 202] width 24 height 14
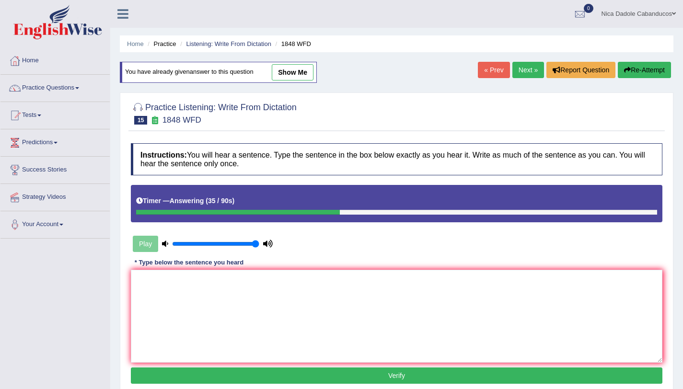
click at [533, 71] on link "Next »" at bounding box center [529, 70] width 32 height 16
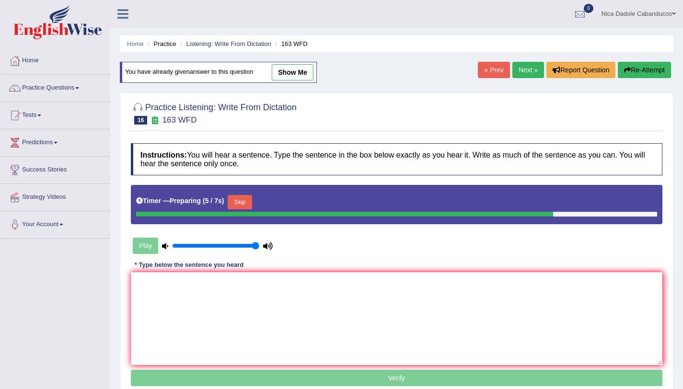
click at [246, 204] on button "Skip" at bounding box center [240, 202] width 24 height 14
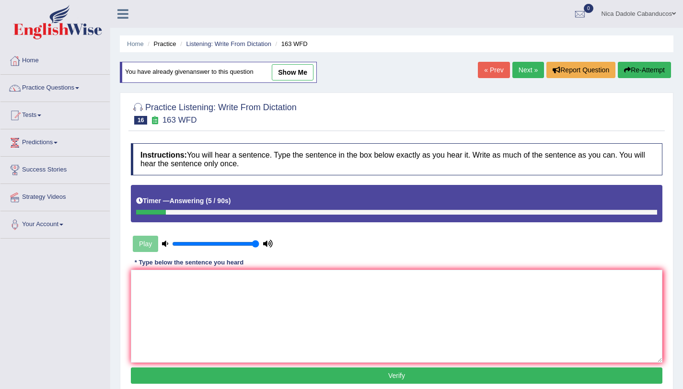
click at [518, 66] on link "Next »" at bounding box center [529, 70] width 32 height 16
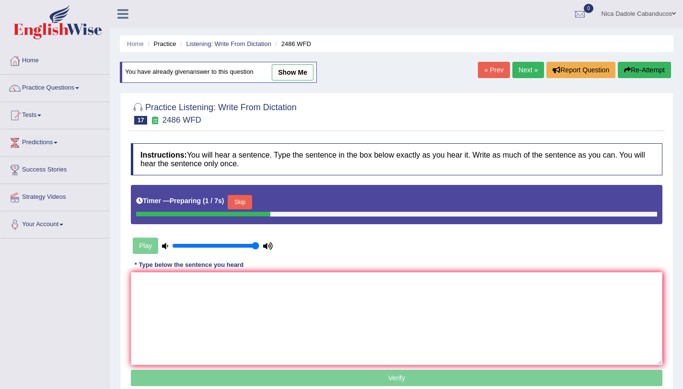
click at [250, 201] on button "Skip" at bounding box center [240, 202] width 24 height 14
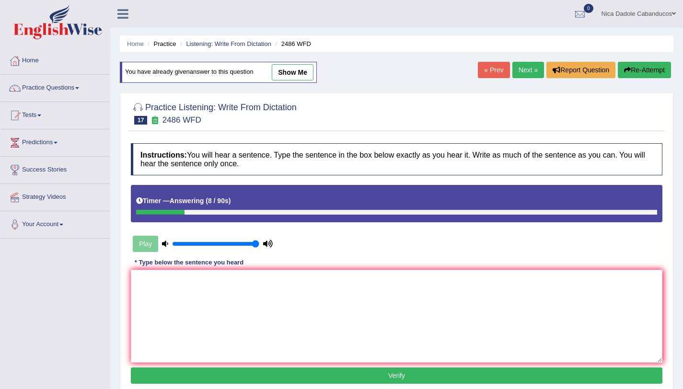
click at [643, 69] on button "Re-Attempt" at bounding box center [644, 70] width 53 height 16
click at [529, 66] on link "Next »" at bounding box center [529, 70] width 32 height 16
click at [528, 74] on link "Next »" at bounding box center [529, 70] width 32 height 16
click at [519, 69] on link "Next »" at bounding box center [529, 70] width 32 height 16
drag, startPoint x: 661, startPoint y: 73, endPoint x: 657, endPoint y: 67, distance: 7.2
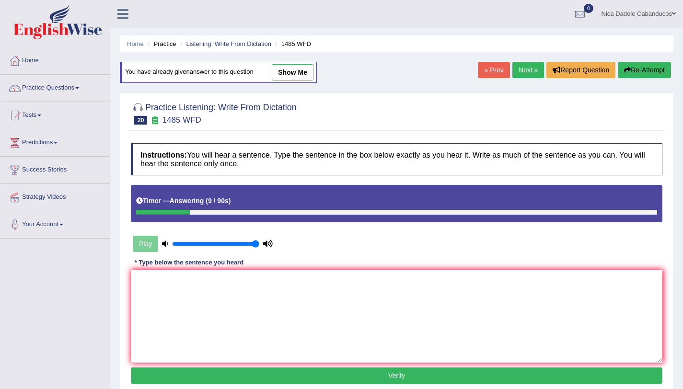
click at [657, 67] on button "Re-Attempt" at bounding box center [644, 70] width 53 height 16
click at [528, 66] on link "Next »" at bounding box center [529, 70] width 32 height 16
click at [526, 76] on link "Next »" at bounding box center [529, 70] width 32 height 16
click at [654, 70] on button "Re-Attempt" at bounding box center [644, 70] width 53 height 16
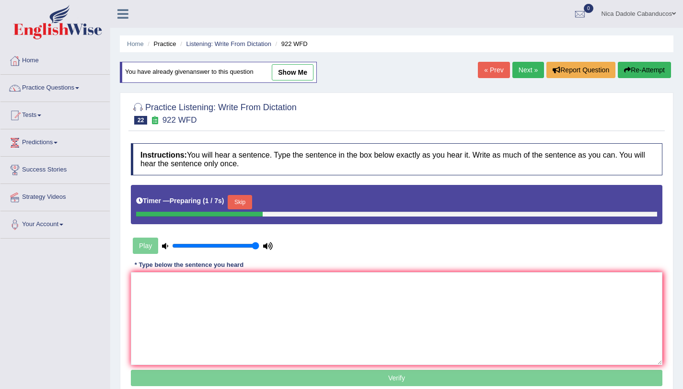
click at [244, 205] on button "Skip" at bounding box center [240, 202] width 24 height 14
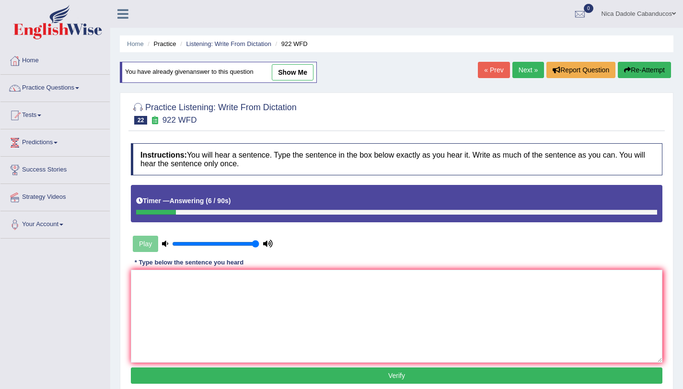
click at [532, 74] on link "Next »" at bounding box center [529, 70] width 32 height 16
drag, startPoint x: 644, startPoint y: 58, endPoint x: 656, endPoint y: 93, distance: 36.4
click at [648, 74] on div "Home Practice Listening: Write From Dictation 422 WFD You have already given an…" at bounding box center [396, 240] width 573 height 480
drag, startPoint x: 664, startPoint y: 62, endPoint x: 656, endPoint y: 71, distance: 12.2
click at [661, 64] on button "Re-Attempt" at bounding box center [644, 70] width 53 height 16
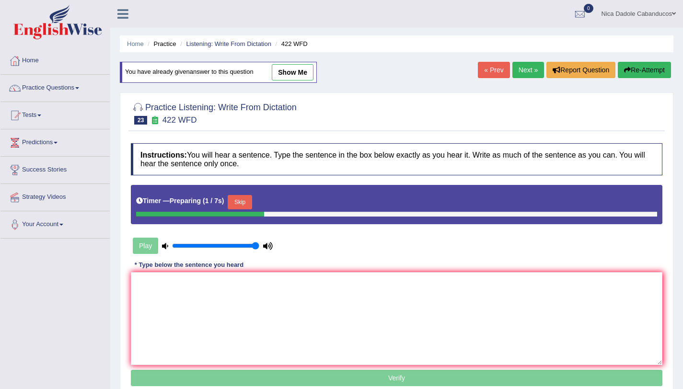
click at [248, 209] on button "Skip" at bounding box center [240, 202] width 24 height 14
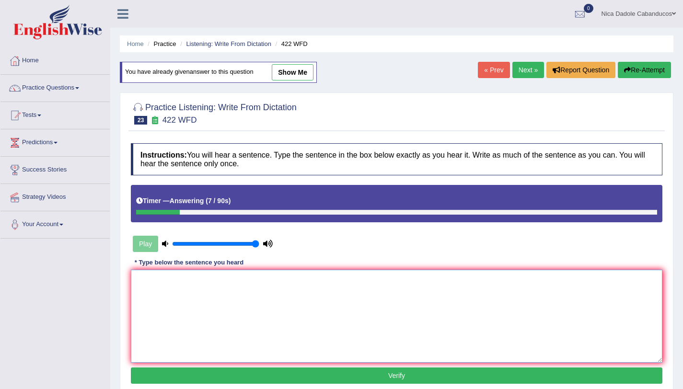
click at [355, 310] on textarea at bounding box center [397, 316] width 532 height 93
click at [525, 72] on link "Next »" at bounding box center [529, 70] width 32 height 16
click at [656, 67] on button "Re-Attempt" at bounding box center [644, 70] width 53 height 16
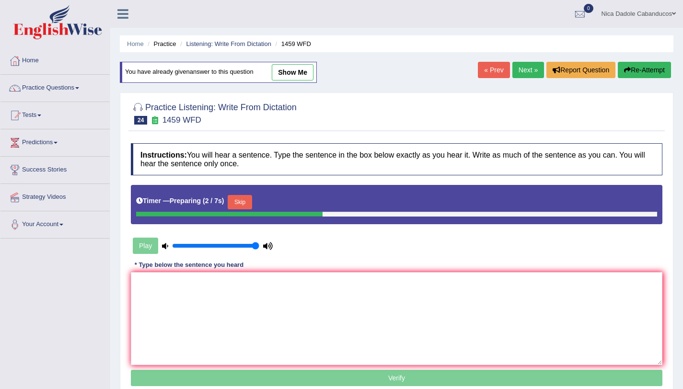
click at [237, 189] on div "Timer — Preparing ( 2 / 7s ) Skip" at bounding box center [397, 204] width 532 height 39
click at [251, 205] on button "Skip" at bounding box center [240, 202] width 24 height 14
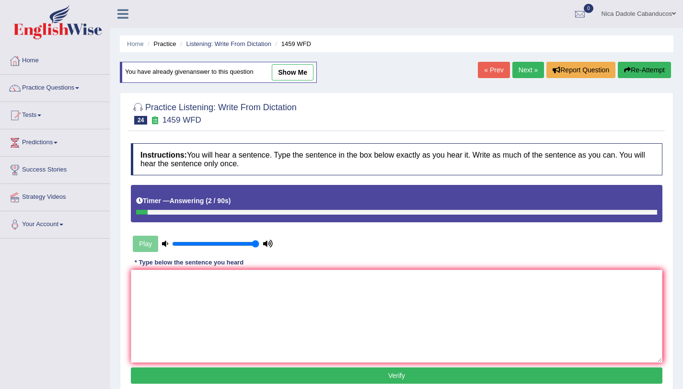
click at [659, 69] on button "Re-Attempt" at bounding box center [644, 70] width 53 height 16
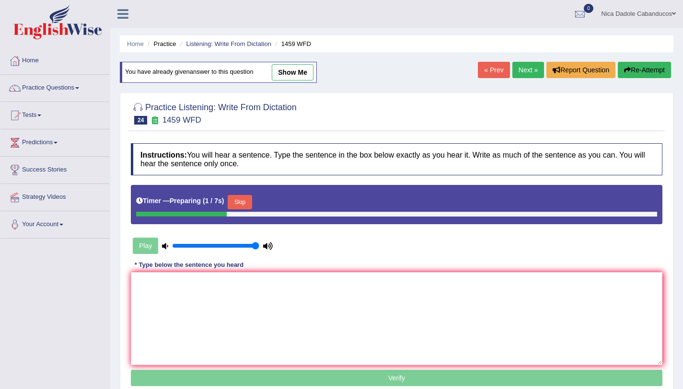
click at [240, 205] on button "Skip" at bounding box center [240, 202] width 24 height 14
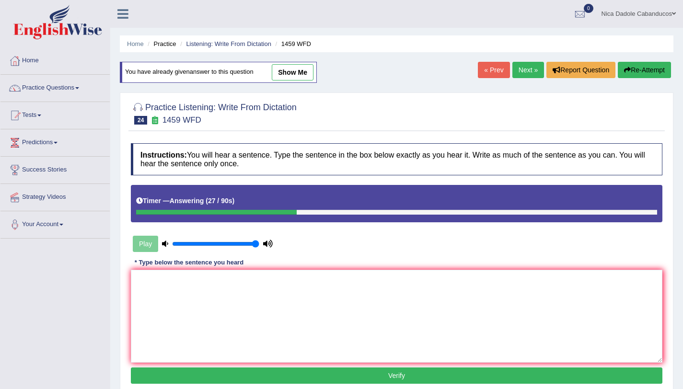
click at [304, 80] on link "show me" at bounding box center [293, 72] width 42 height 16
type textarea "All experiments and procedures have been outlined in the laboratory manual."
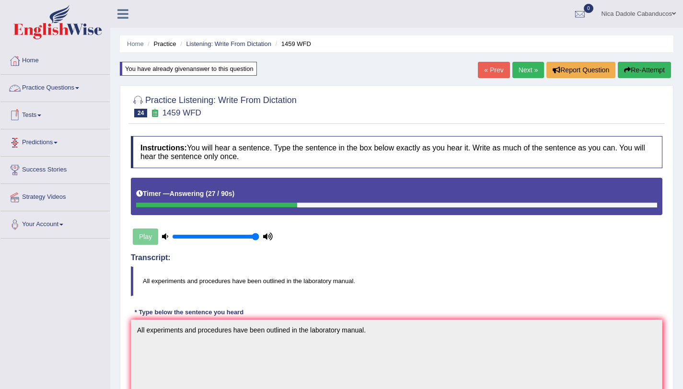
click at [12, 59] on div at bounding box center [15, 61] width 14 height 14
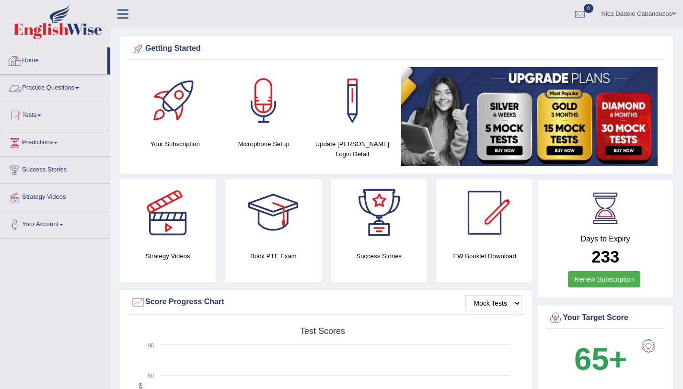
click at [39, 84] on link "Practice Questions" at bounding box center [54, 87] width 109 height 24
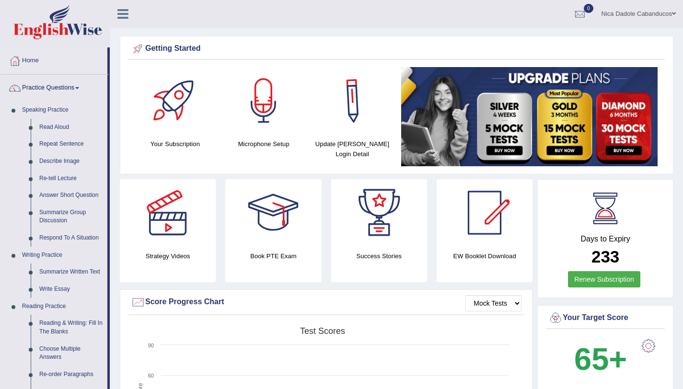
scroll to position [380, 0]
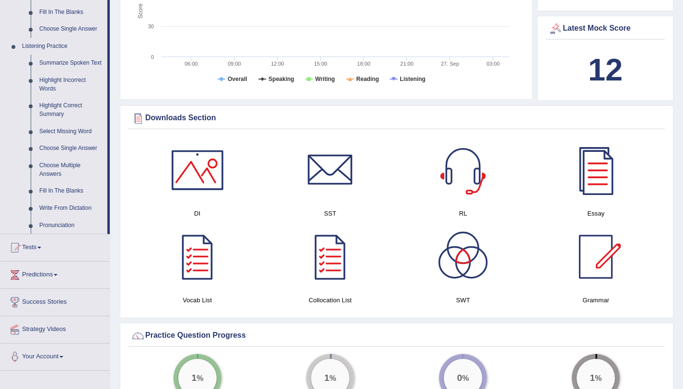
drag, startPoint x: 686, startPoint y: 164, endPoint x: 690, endPoint y: 151, distance: 13.6
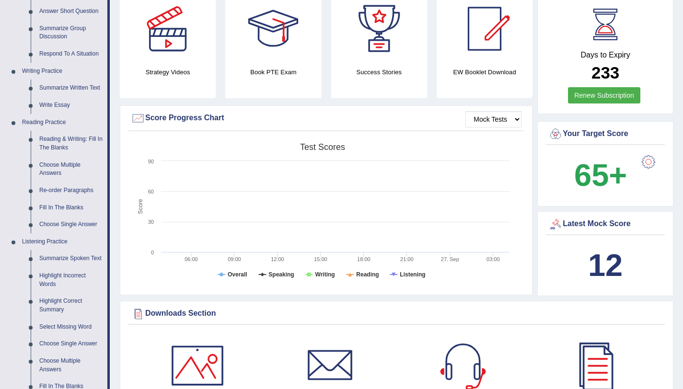
scroll to position [179, 0]
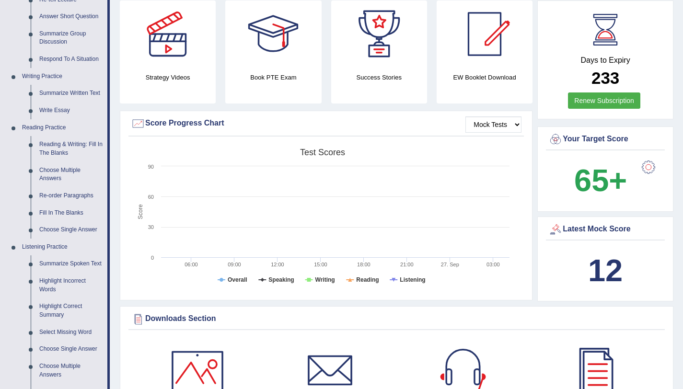
drag, startPoint x: 690, startPoint y: 149, endPoint x: 690, endPoint y: 93, distance: 56.1
click at [683, 93] on html "Toggle navigation Home Practice Questions Speaking Practice Read Aloud Repeat S…" at bounding box center [341, 15] width 683 height 389
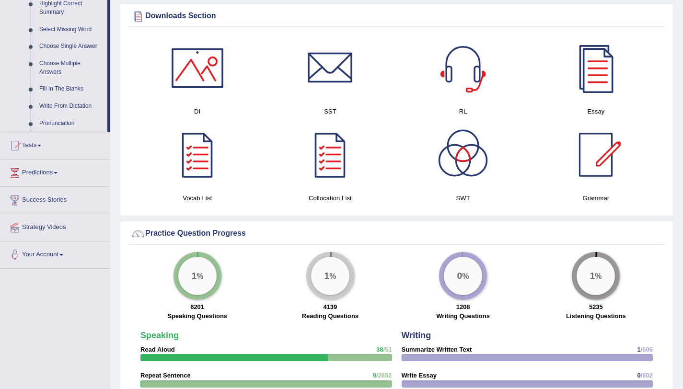
scroll to position [467, 0]
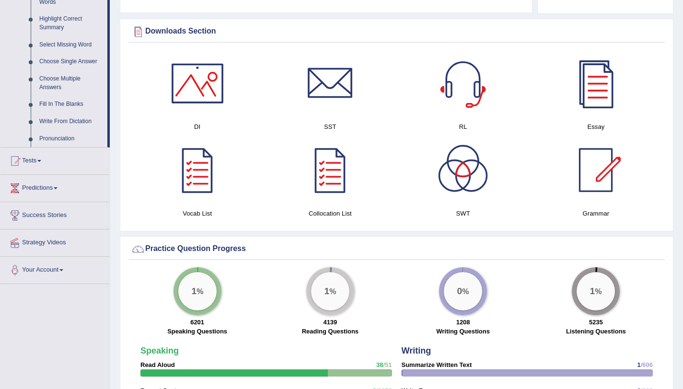
drag, startPoint x: 690, startPoint y: 96, endPoint x: 690, endPoint y: 179, distance: 83.5
